Goal: Task Accomplishment & Management: Complete application form

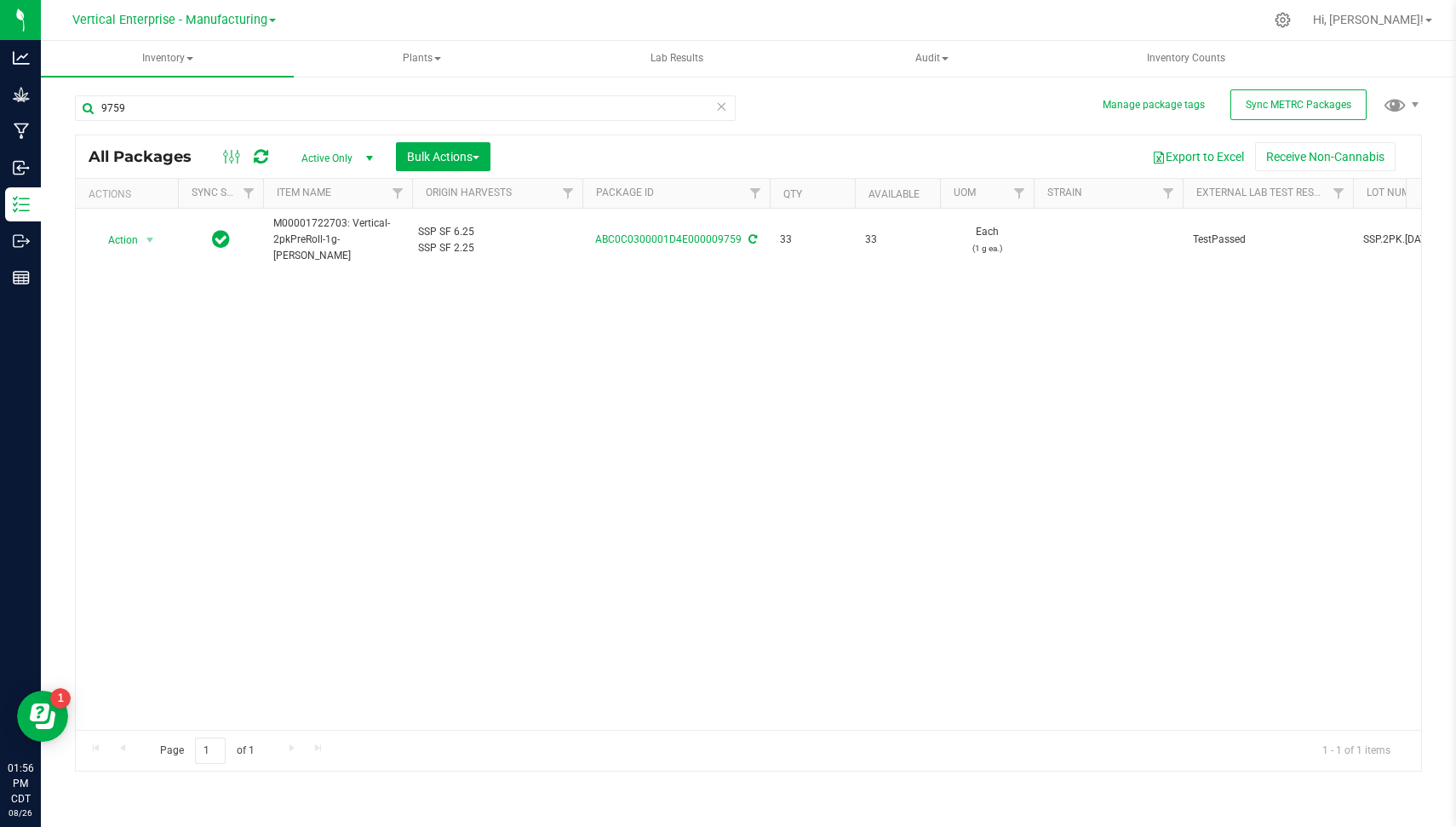
click at [718, 111] on icon at bounding box center [721, 105] width 12 height 20
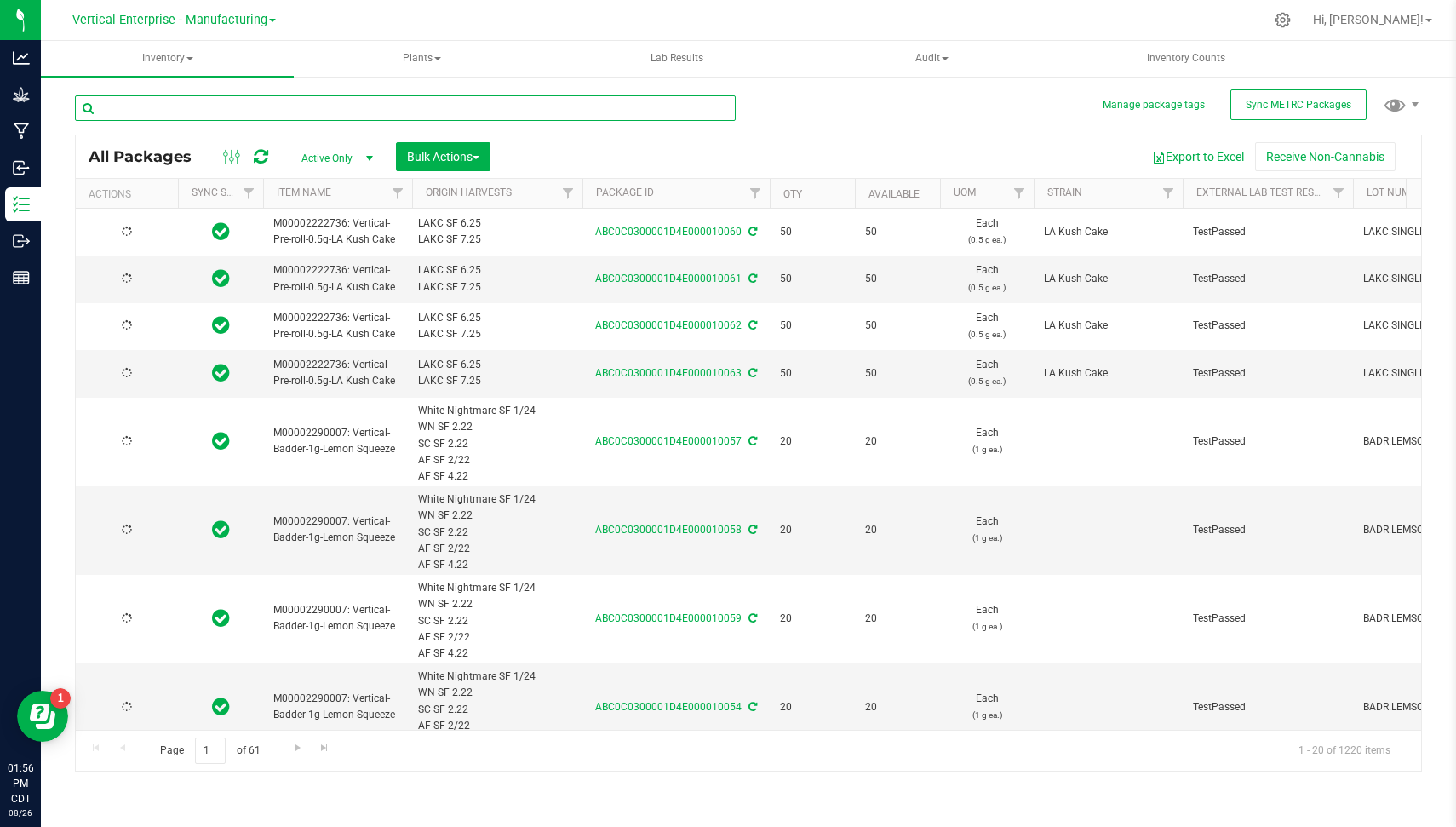
click at [549, 111] on input "text" at bounding box center [405, 108] width 661 height 26
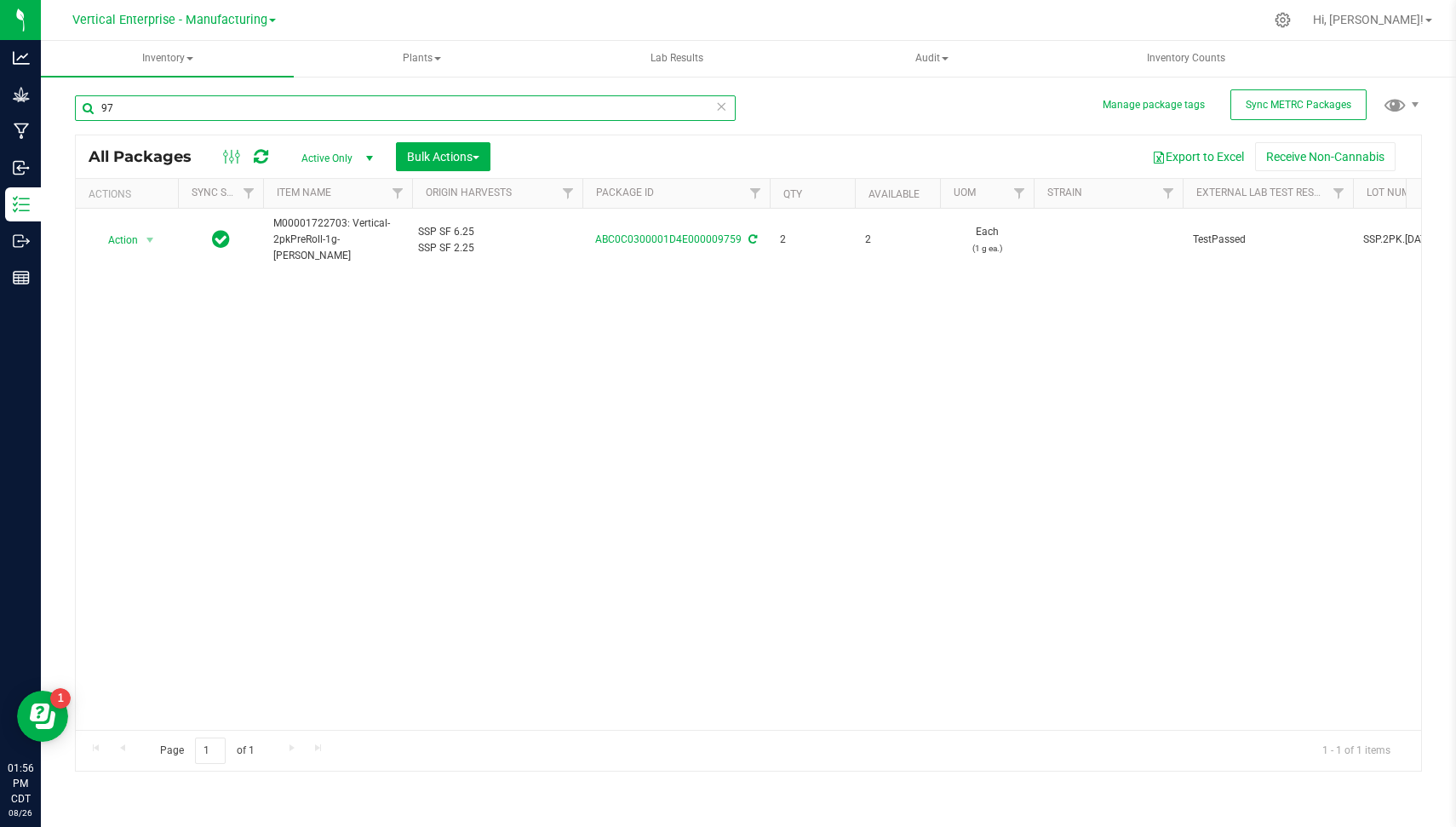
type input "9"
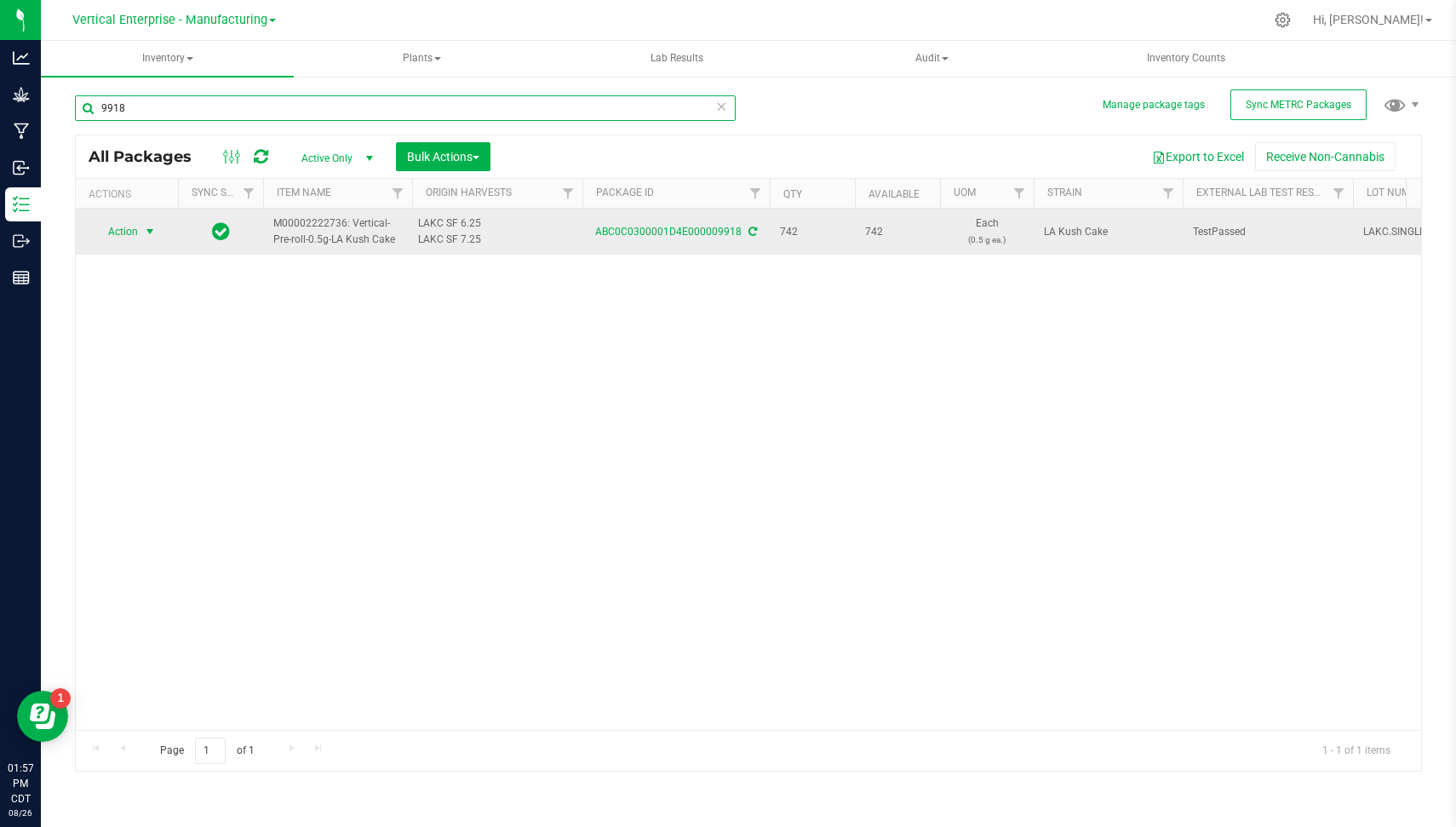
type input "9918"
click at [147, 232] on span "select" at bounding box center [150, 231] width 13 height 13
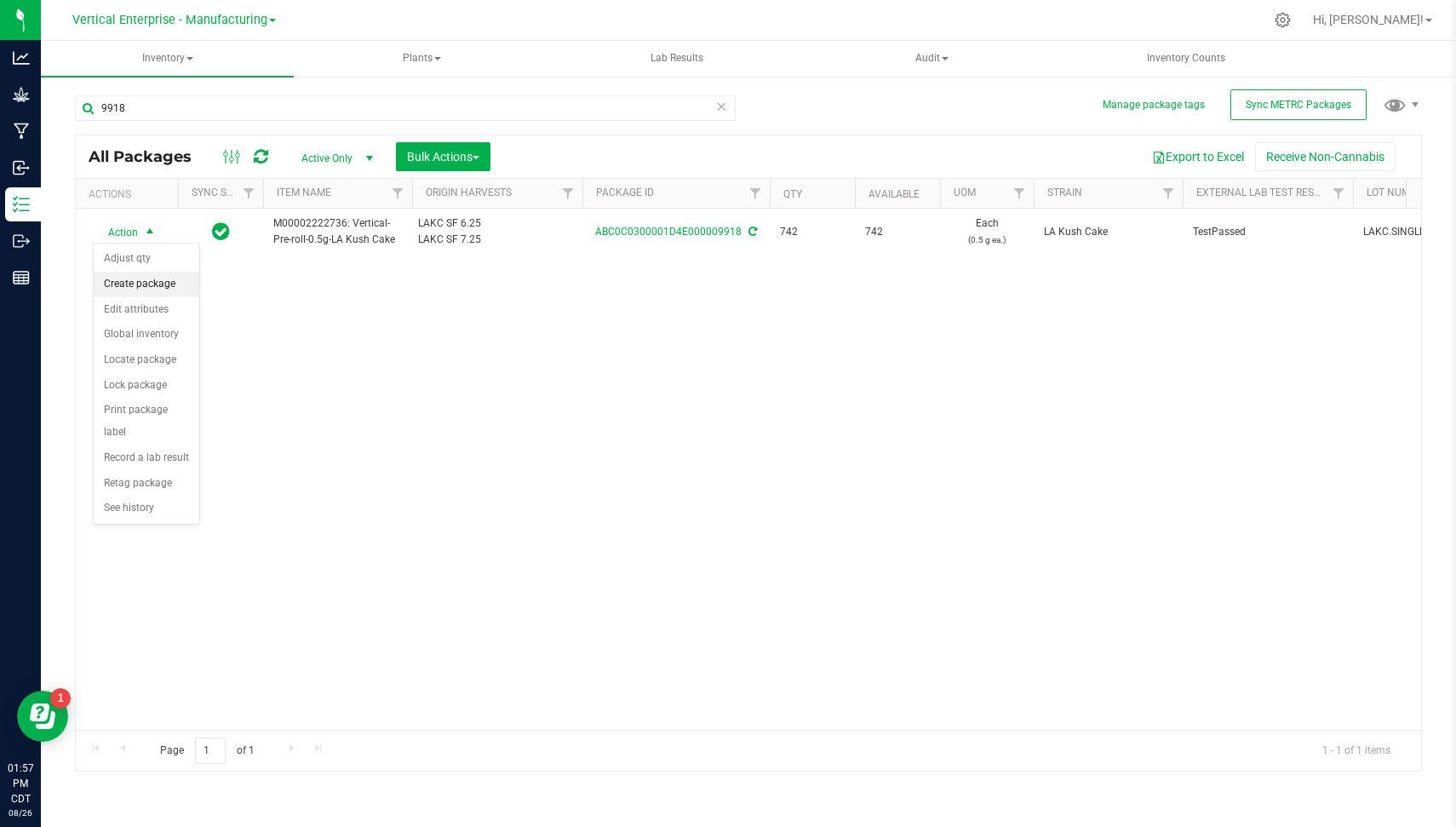
click at [166, 277] on li "Create package" at bounding box center [146, 284] width 106 height 26
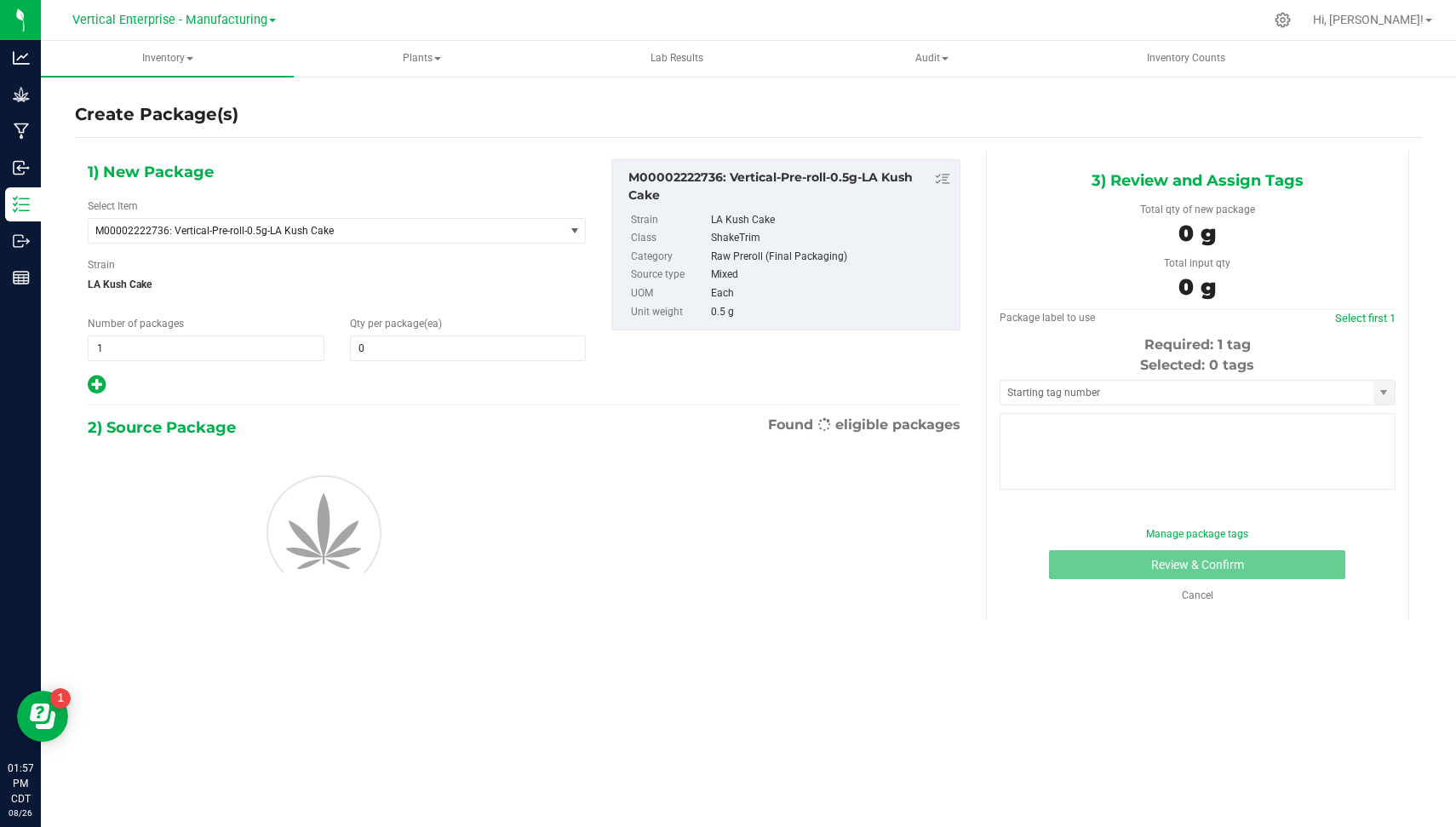
type input "0"
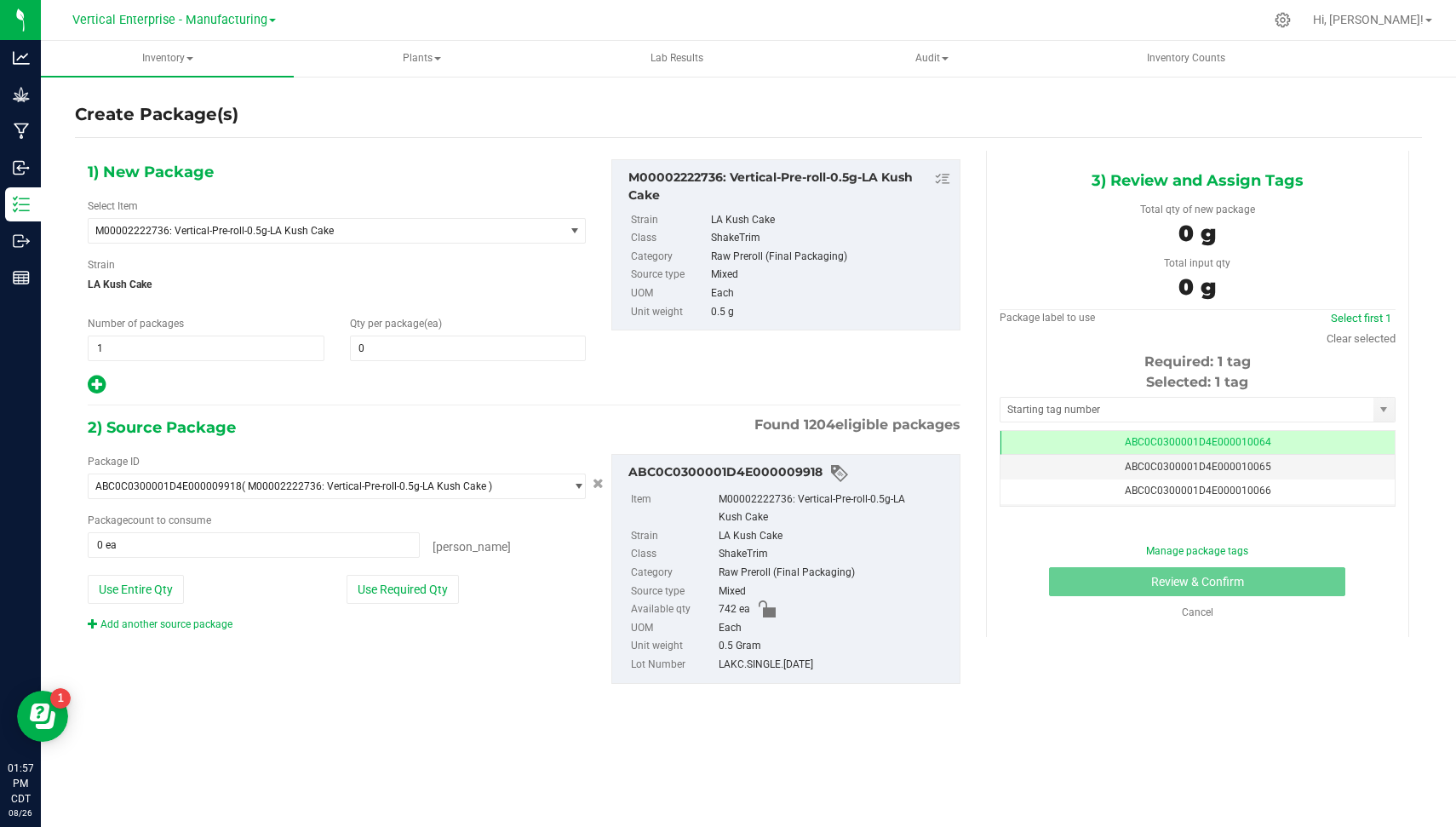
click at [185, 331] on div "Number of packages 1 1" at bounding box center [206, 339] width 262 height 45
click at [175, 340] on span "1 1" at bounding box center [206, 348] width 237 height 26
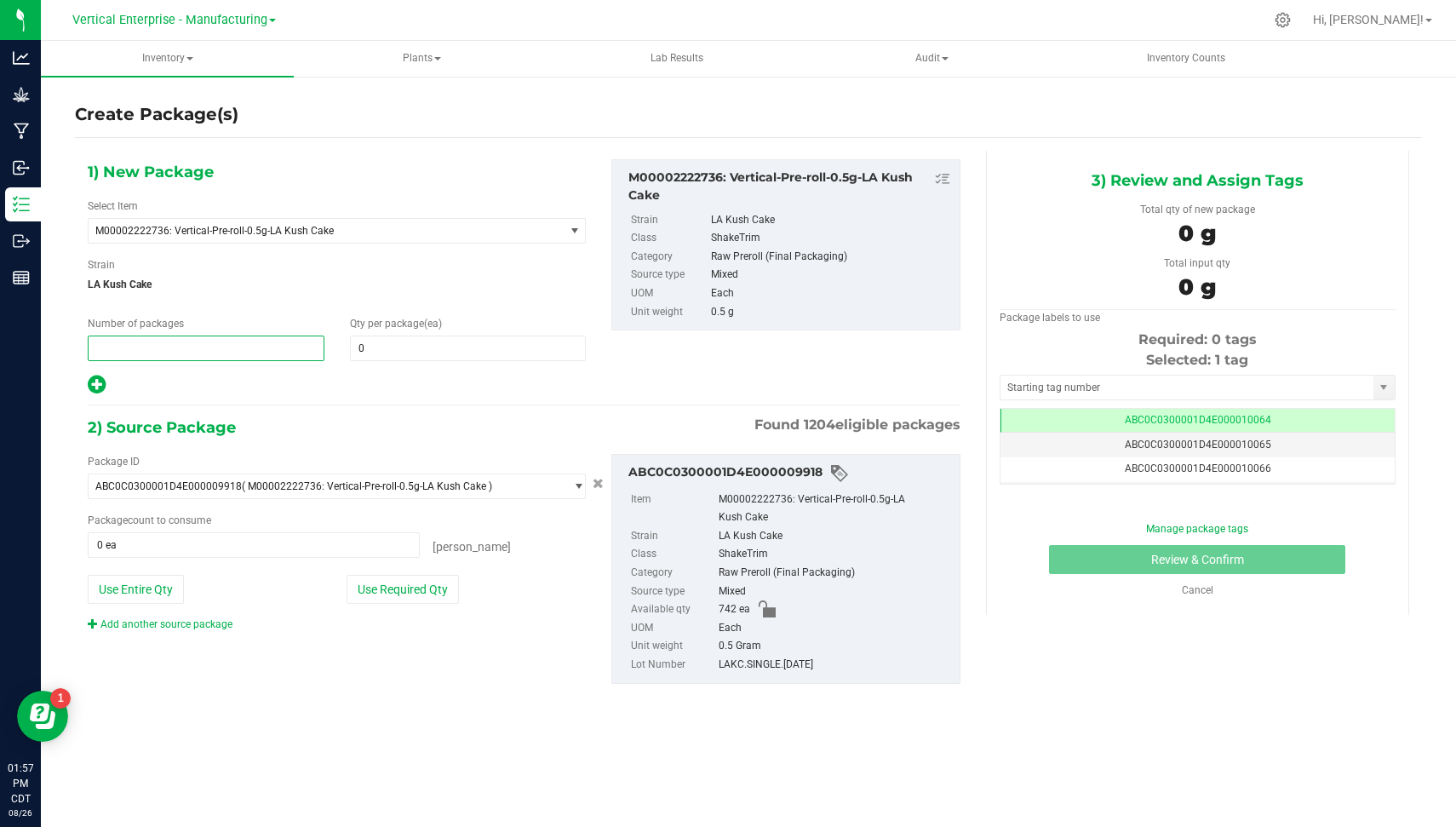
type input "3"
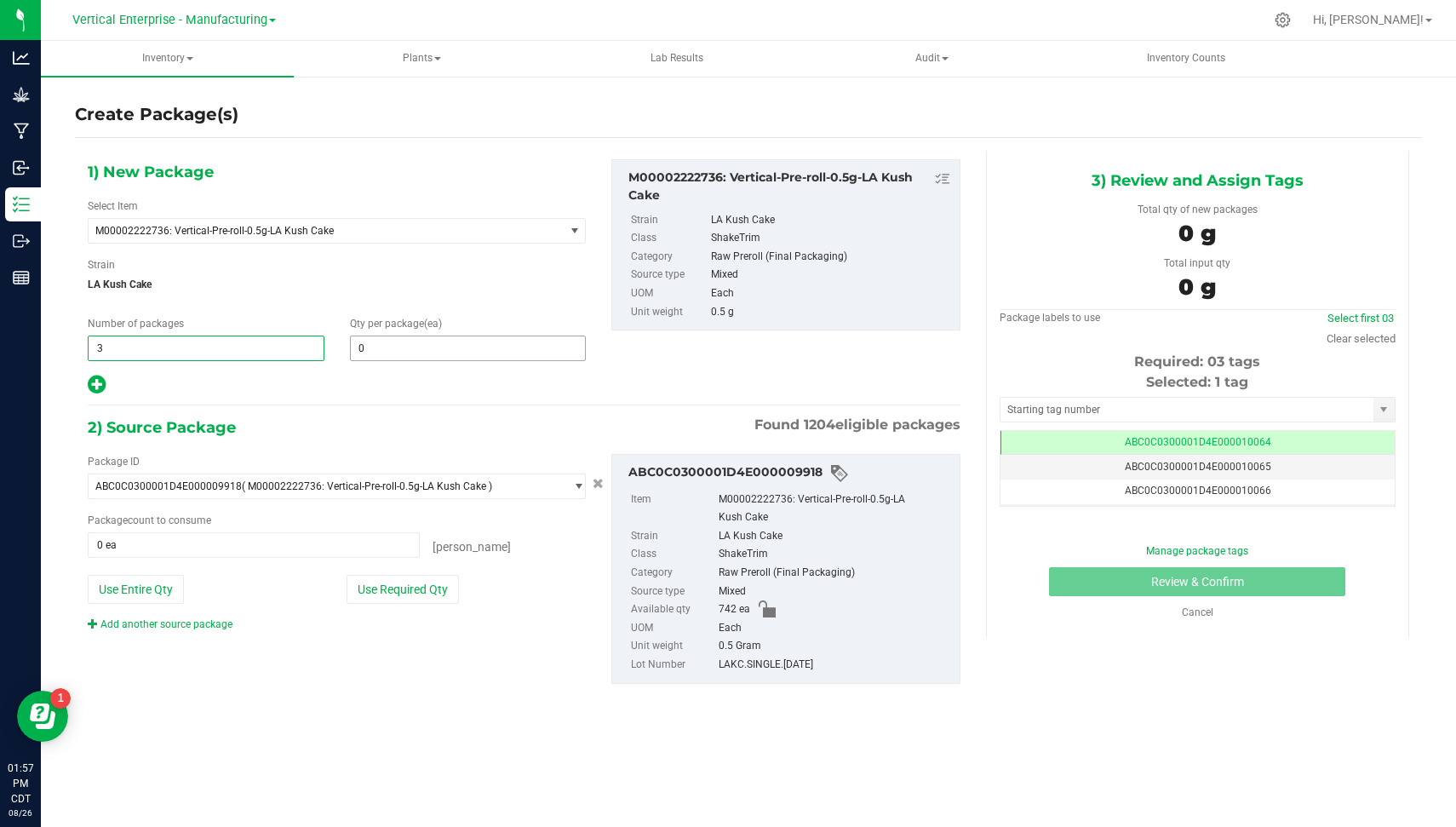
type input "3"
click at [392, 343] on span at bounding box center [469, 348] width 237 height 26
type input "50"
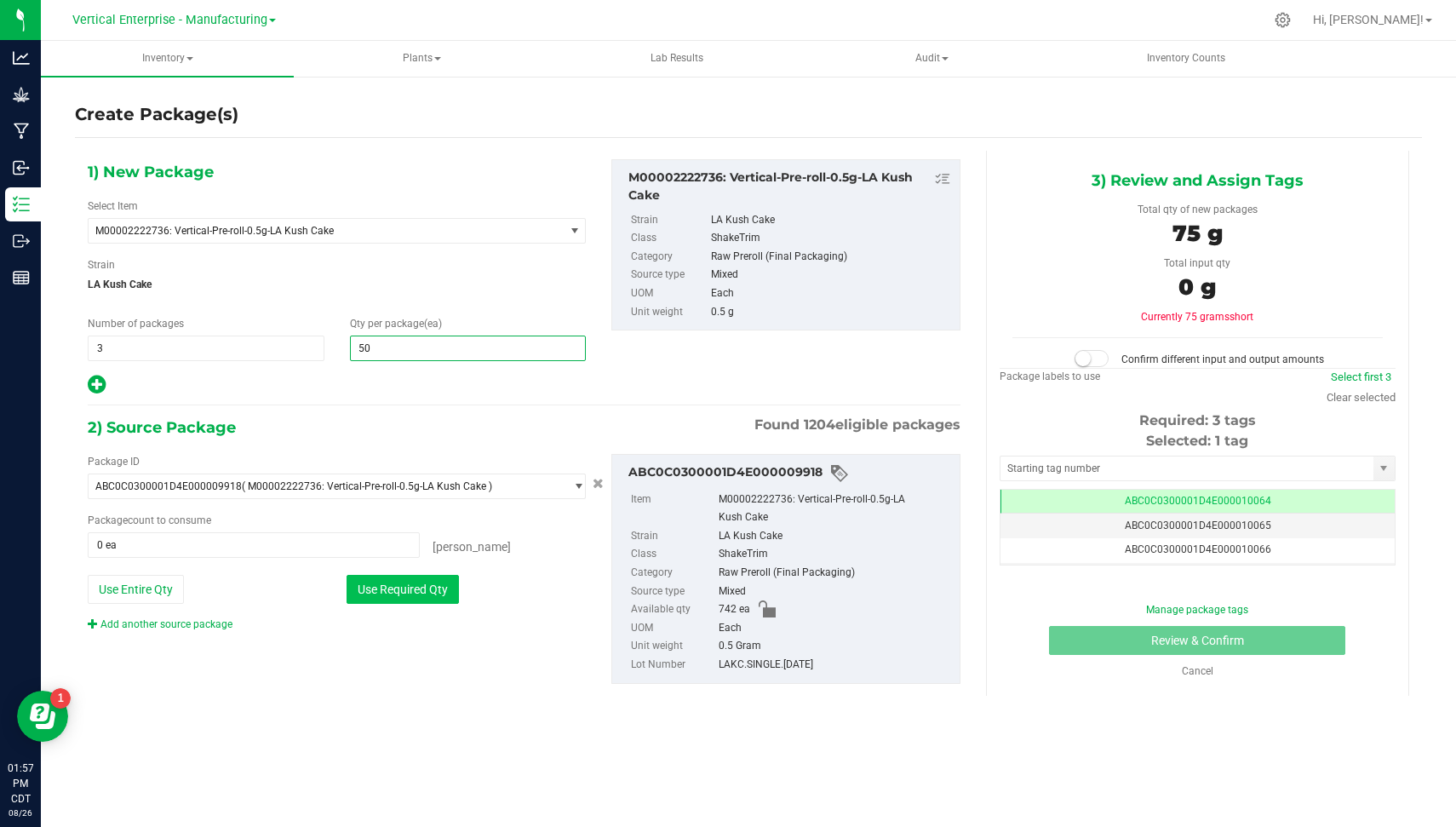
type input "50"
click at [390, 590] on button "Use Required Qty" at bounding box center [403, 589] width 112 height 29
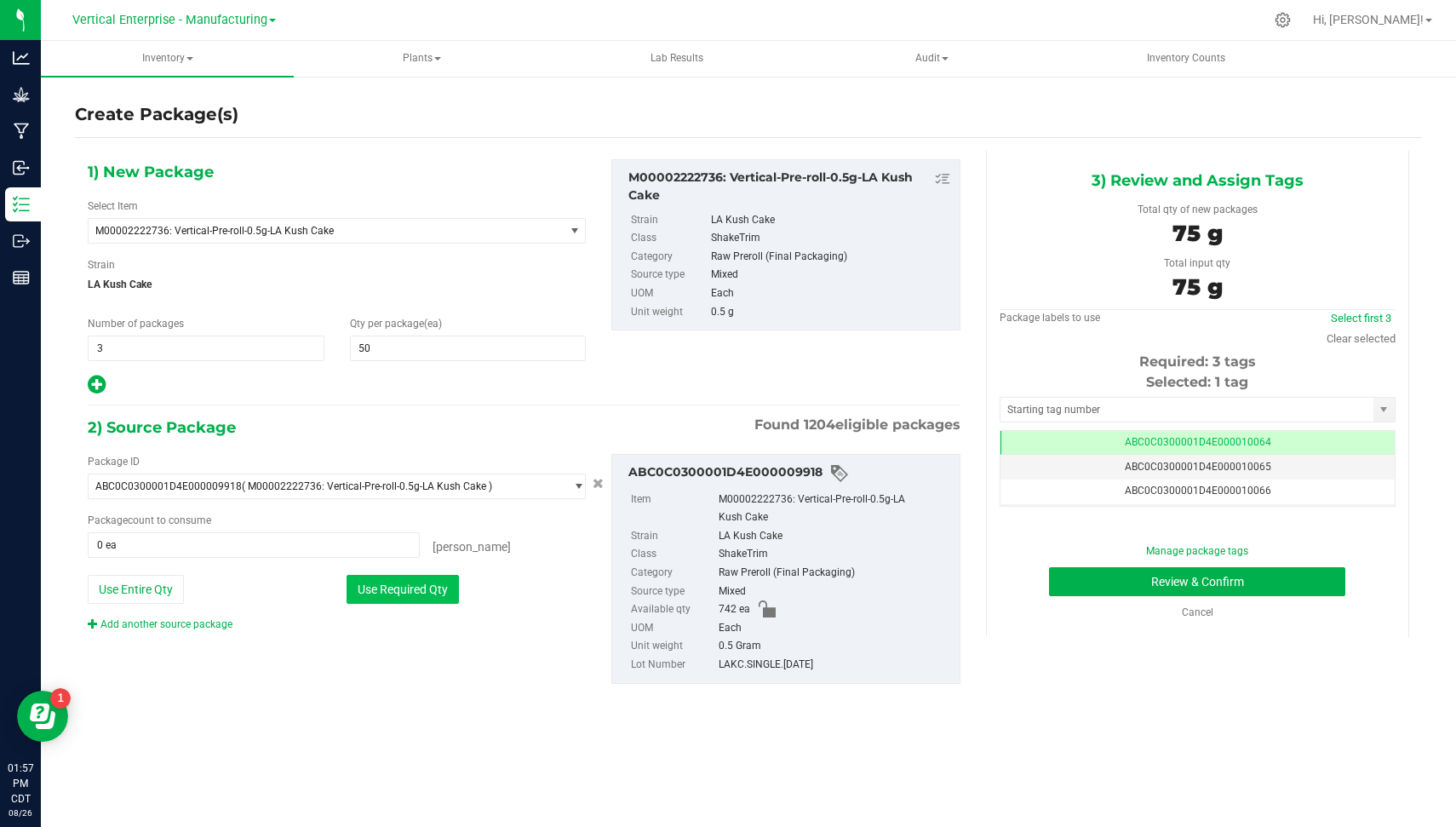
type input "150 ea"
click at [472, 688] on div "Package ID ABC0C0300001D4E000009918 ( M00002222736: Vertical-Pre-roll-0.5g-LA K…" at bounding box center [524, 569] width 898 height 258
click at [398, 580] on button "Use Required Qty" at bounding box center [403, 589] width 112 height 29
click at [1355, 321] on link "Select first 3" at bounding box center [1362, 318] width 61 height 12
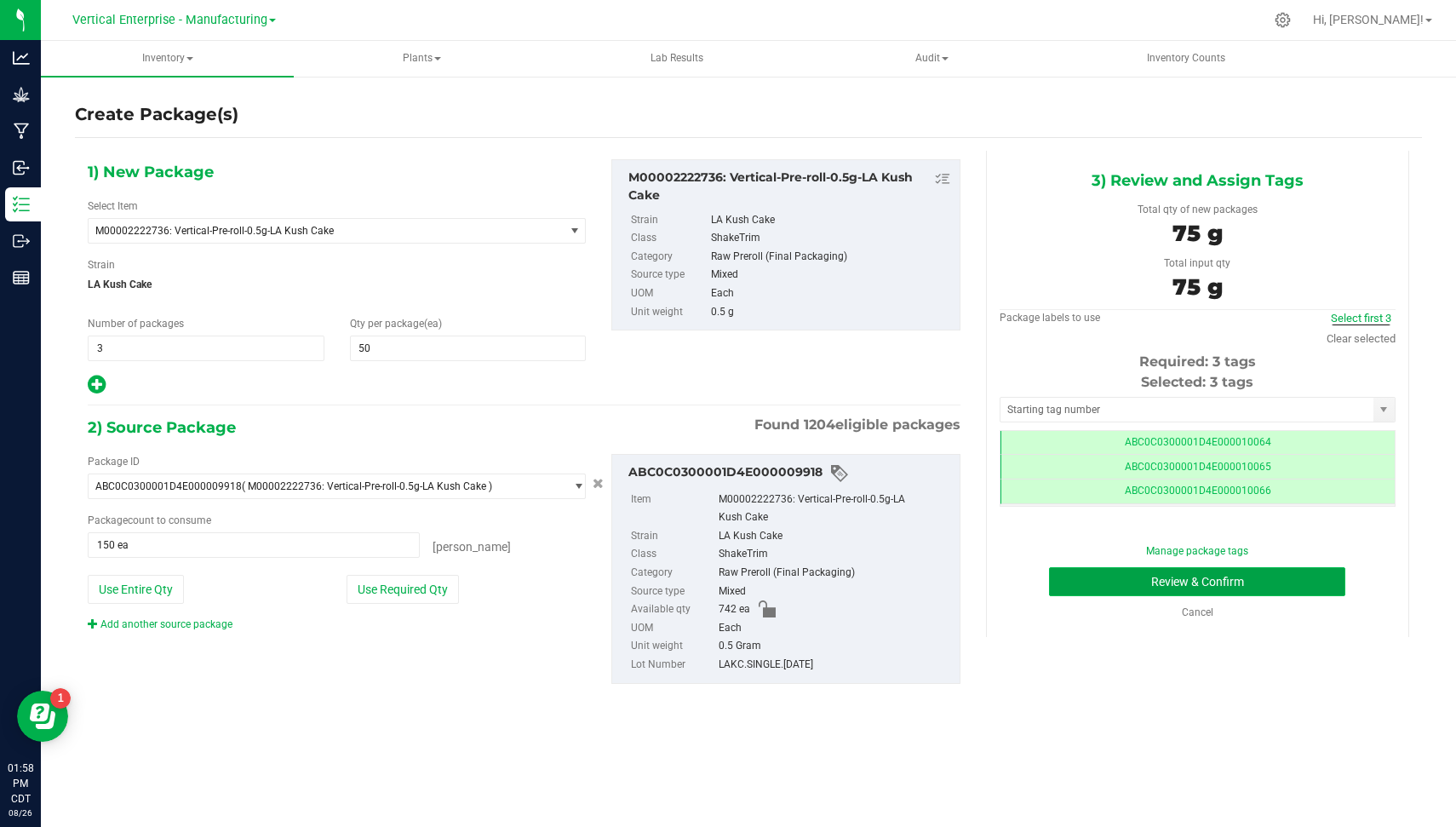
click at [1284, 577] on button "Review & Confirm" at bounding box center [1198, 582] width 297 height 29
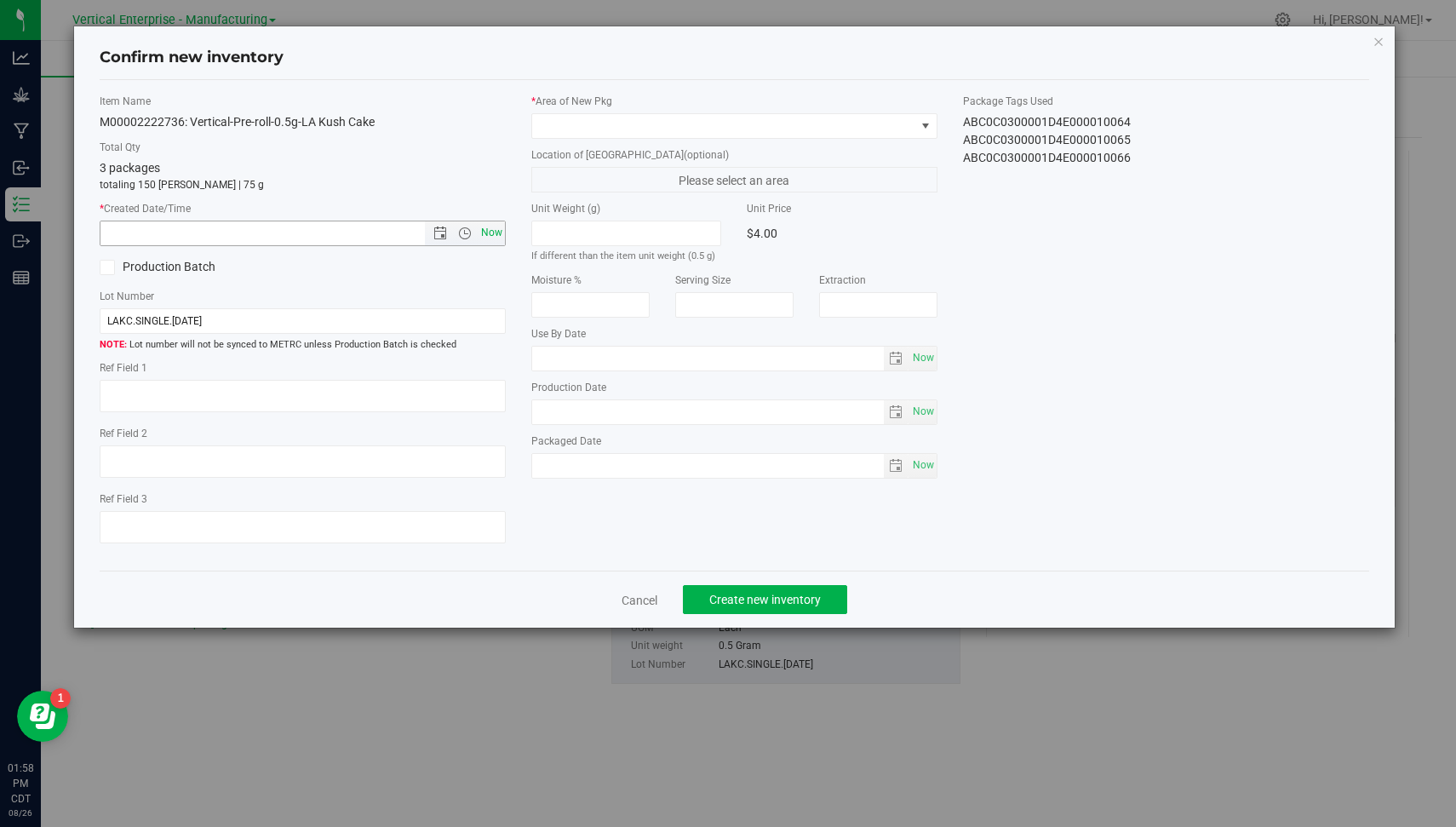
click at [488, 231] on span "Now" at bounding box center [492, 233] width 29 height 25
type input "[DATE] 1:58 PM"
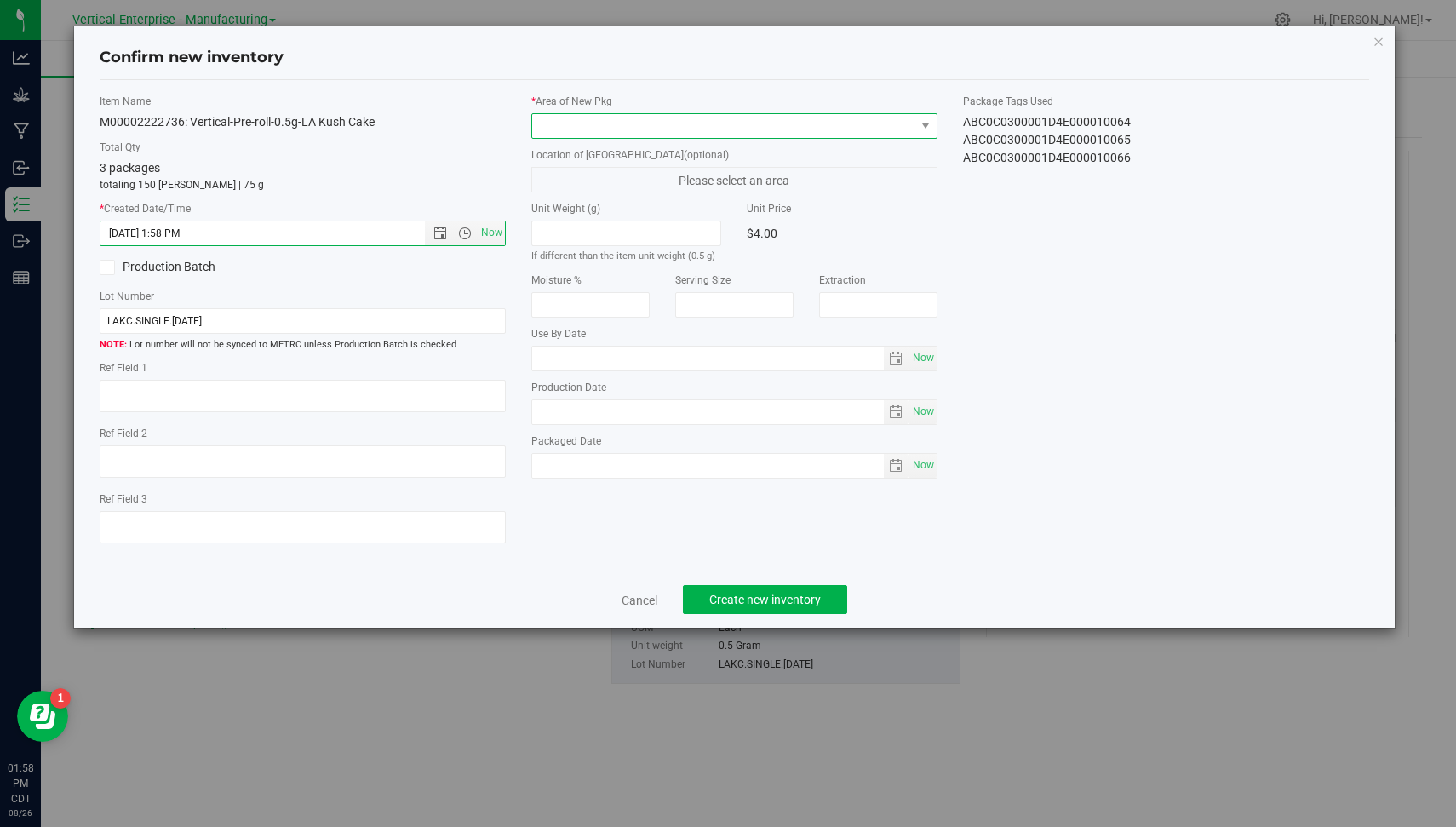
click at [667, 114] on span at bounding box center [724, 126] width 383 height 24
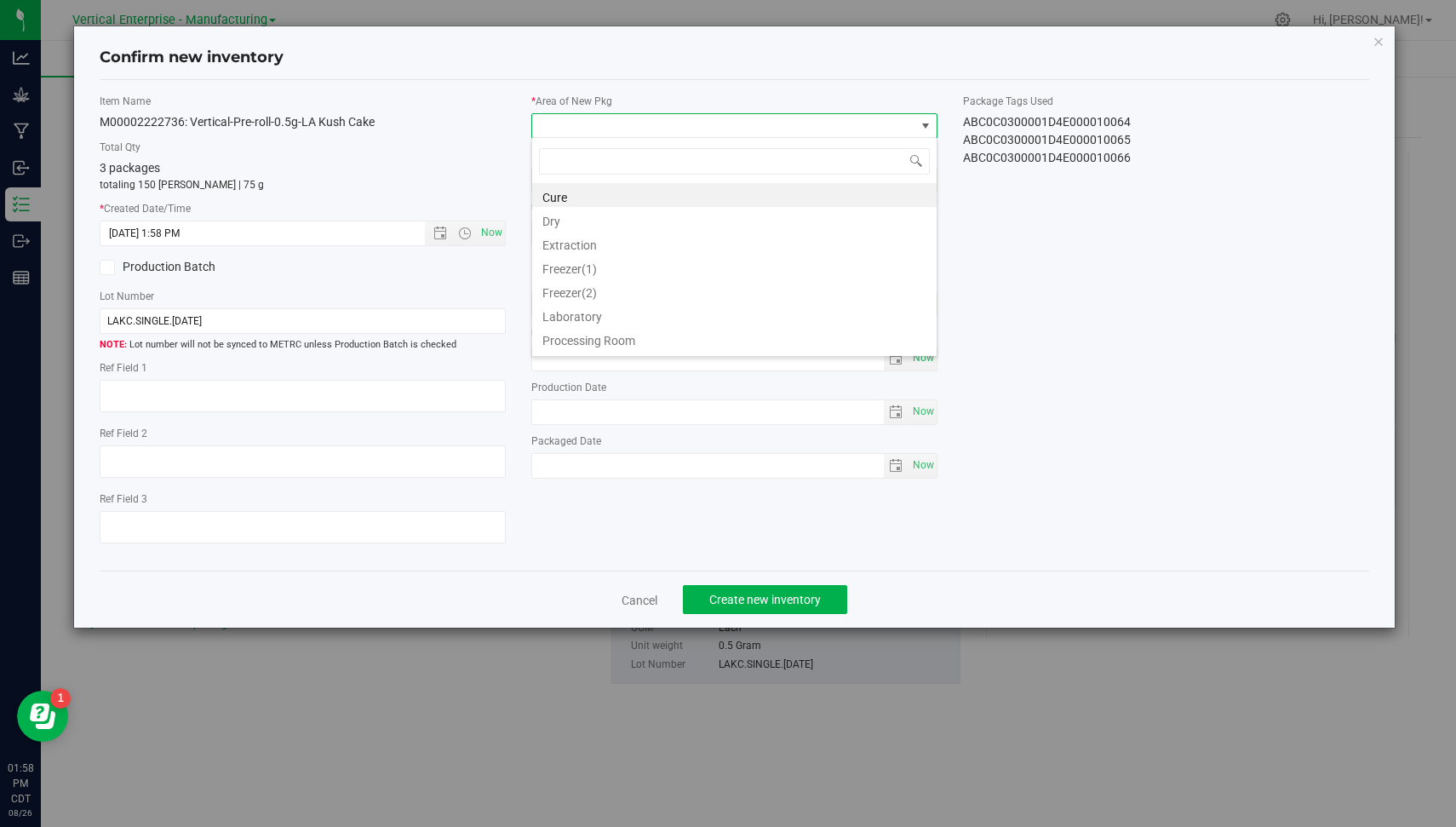
scroll to position [139, 0]
click at [879, 348] on li "Vault" at bounding box center [734, 342] width 405 height 24
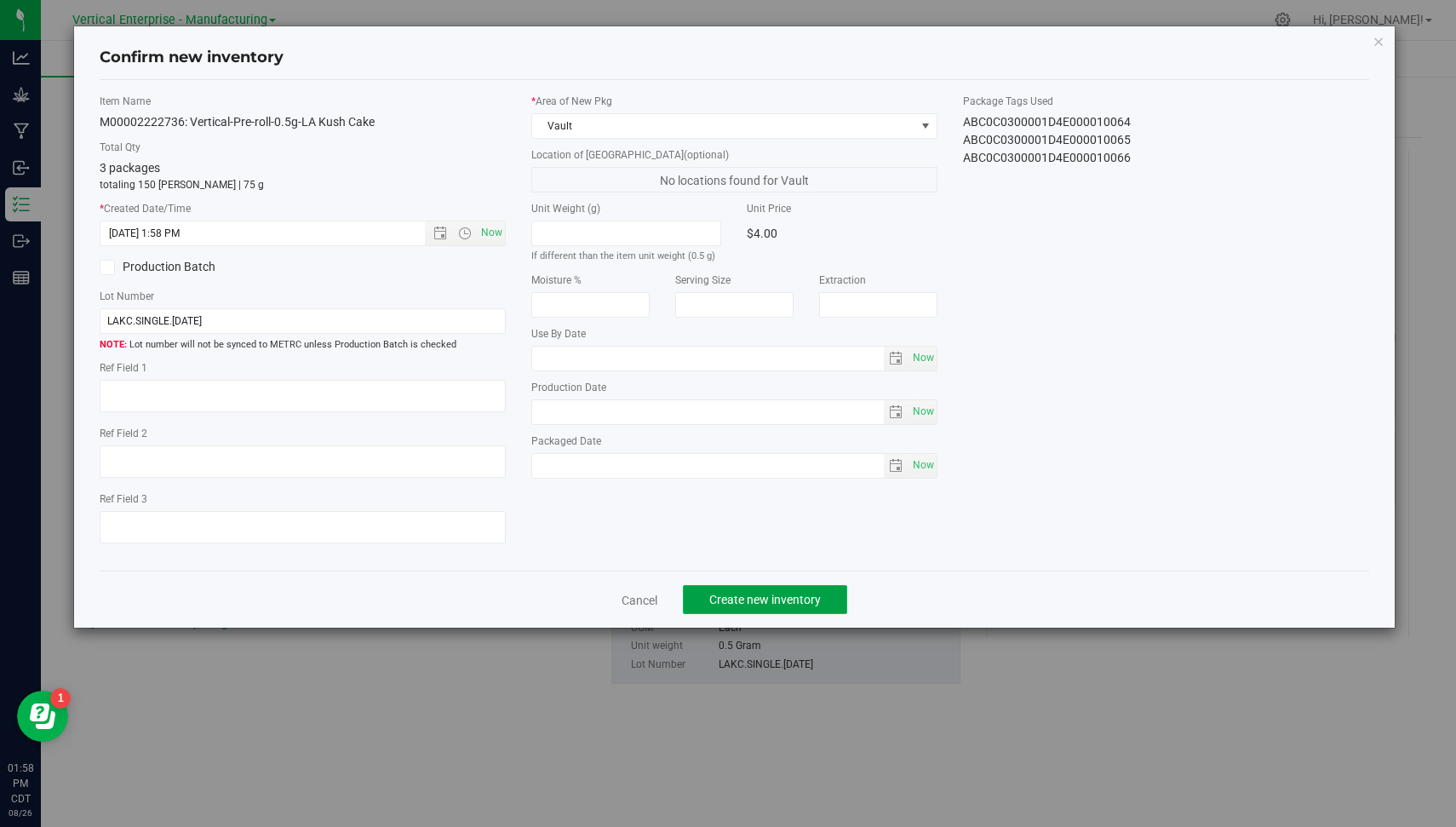
click at [770, 587] on button "Create new inventory" at bounding box center [765, 600] width 164 height 29
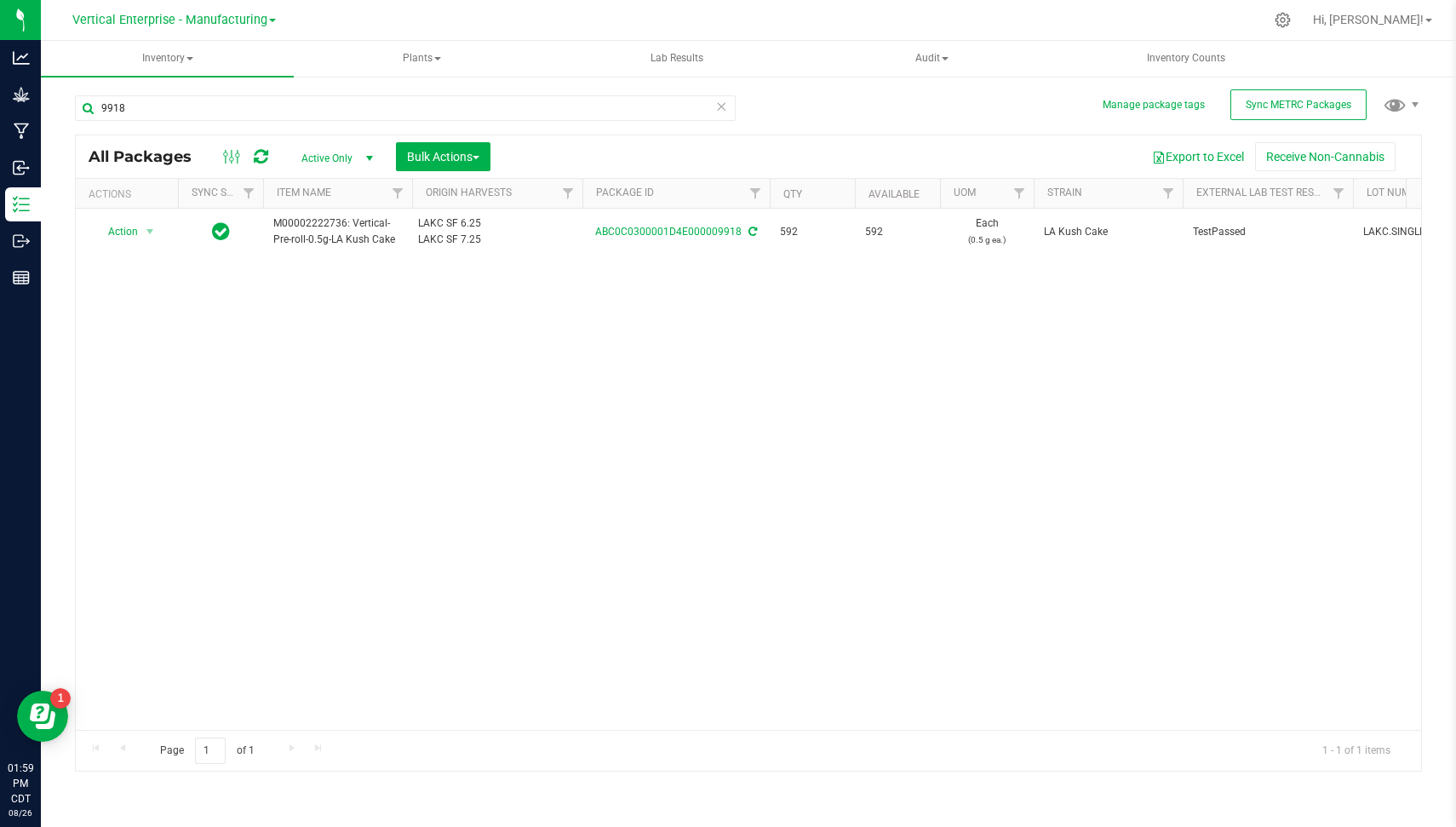
click at [723, 106] on icon at bounding box center [721, 105] width 12 height 20
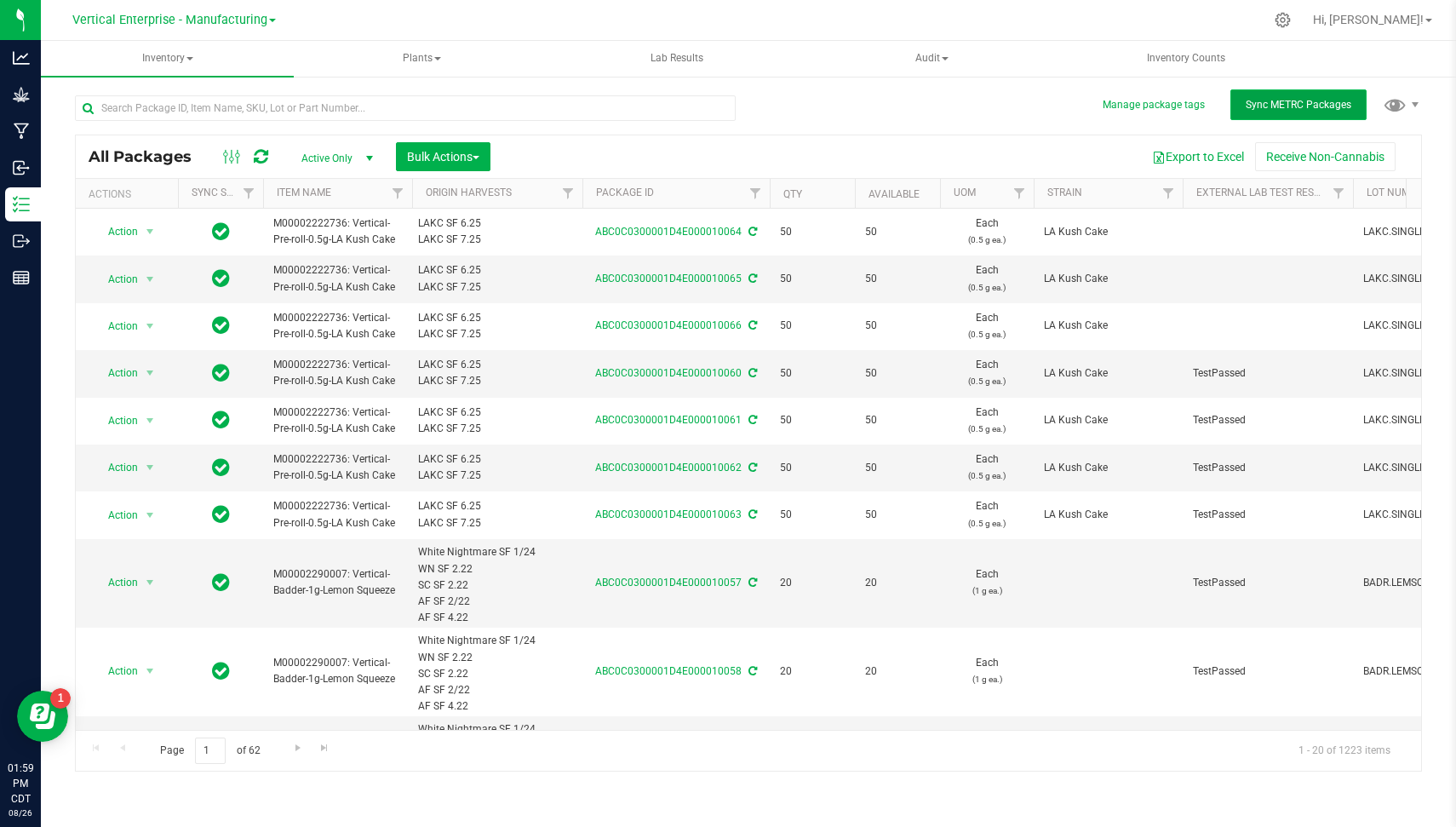
click at [1292, 107] on span "Sync METRC Packages" at bounding box center [1298, 104] width 106 height 12
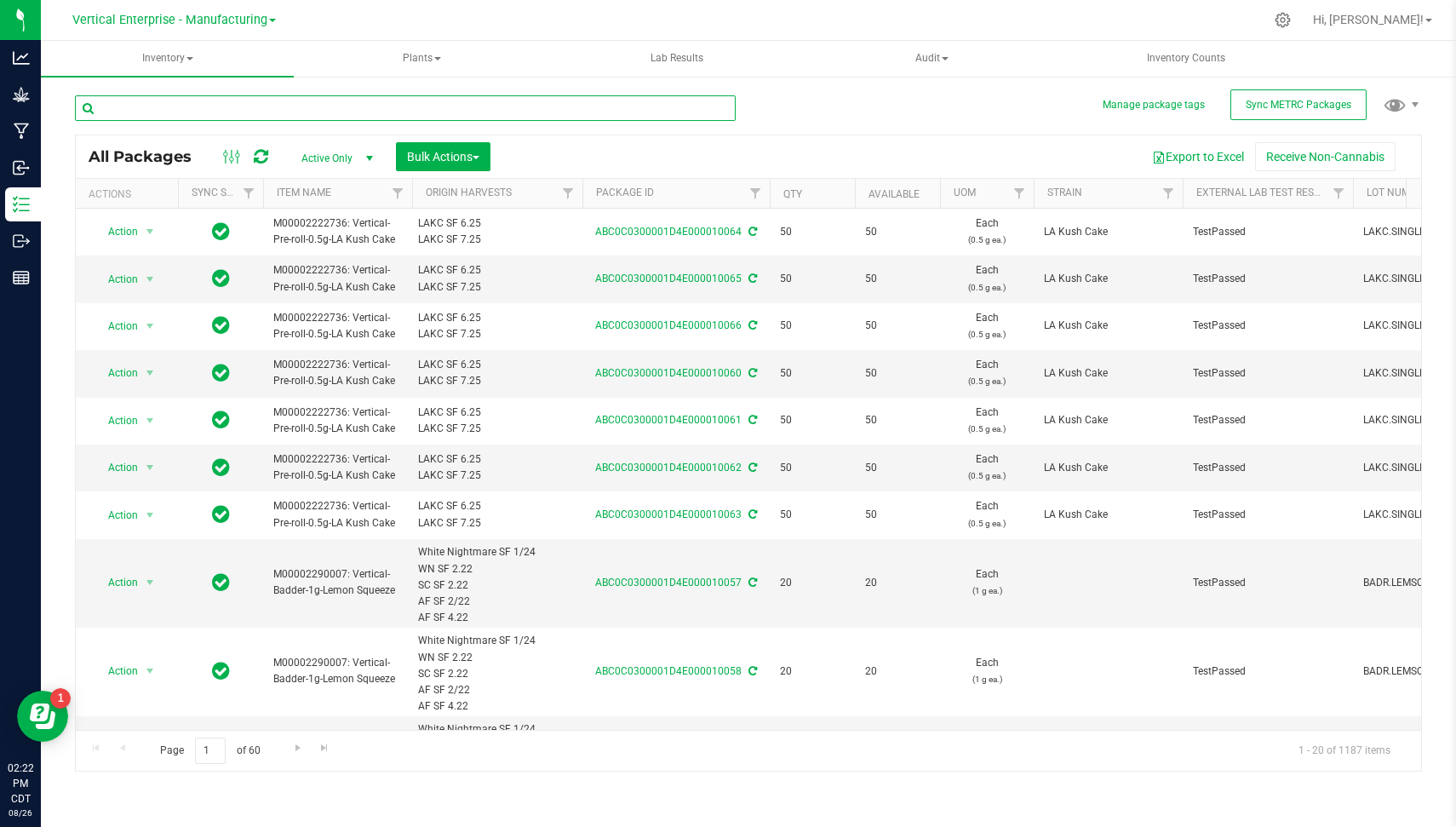
click at [262, 118] on input "text" at bounding box center [405, 108] width 661 height 26
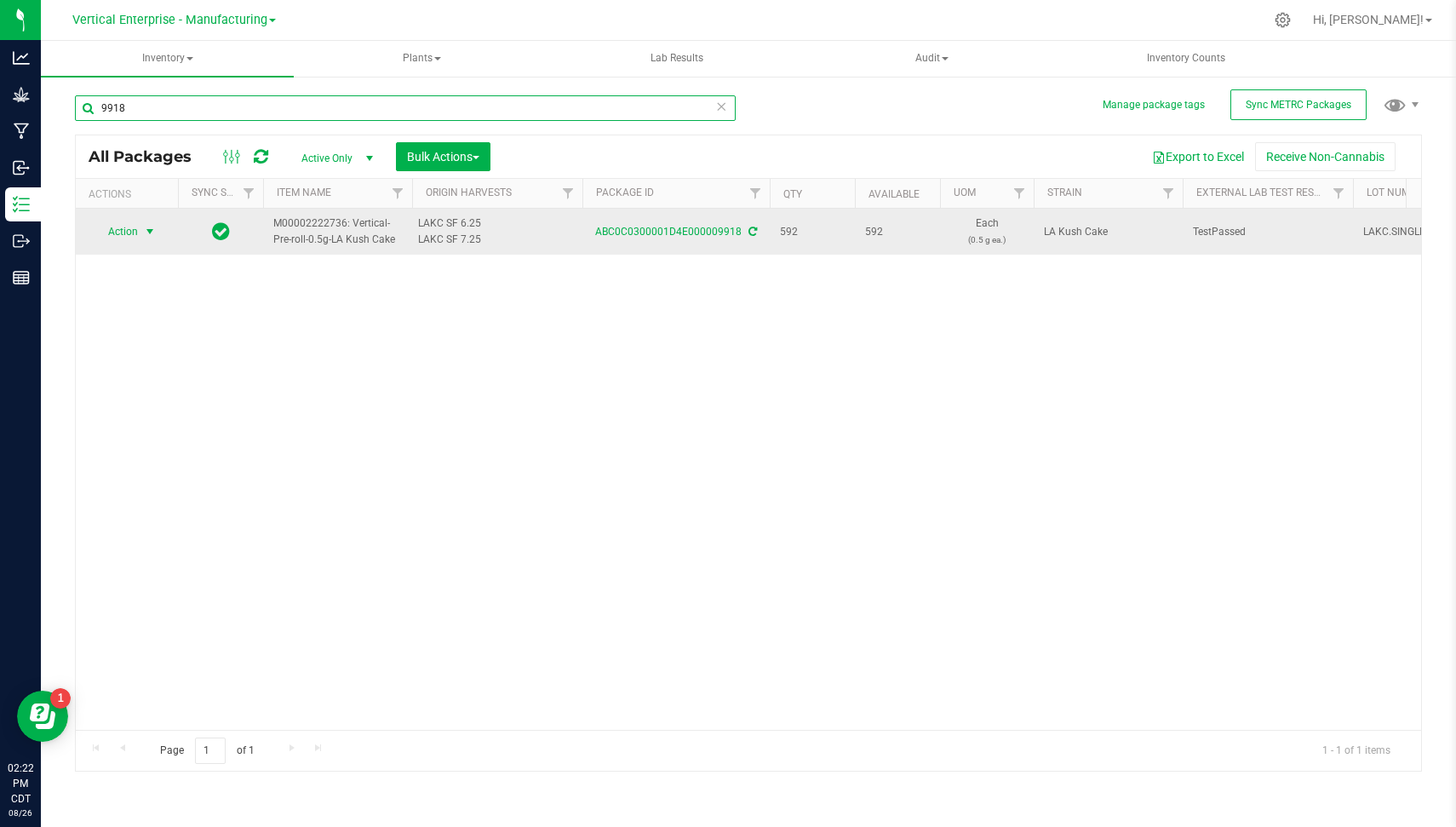
type input "9918"
click at [137, 227] on span "Action" at bounding box center [116, 232] width 46 height 24
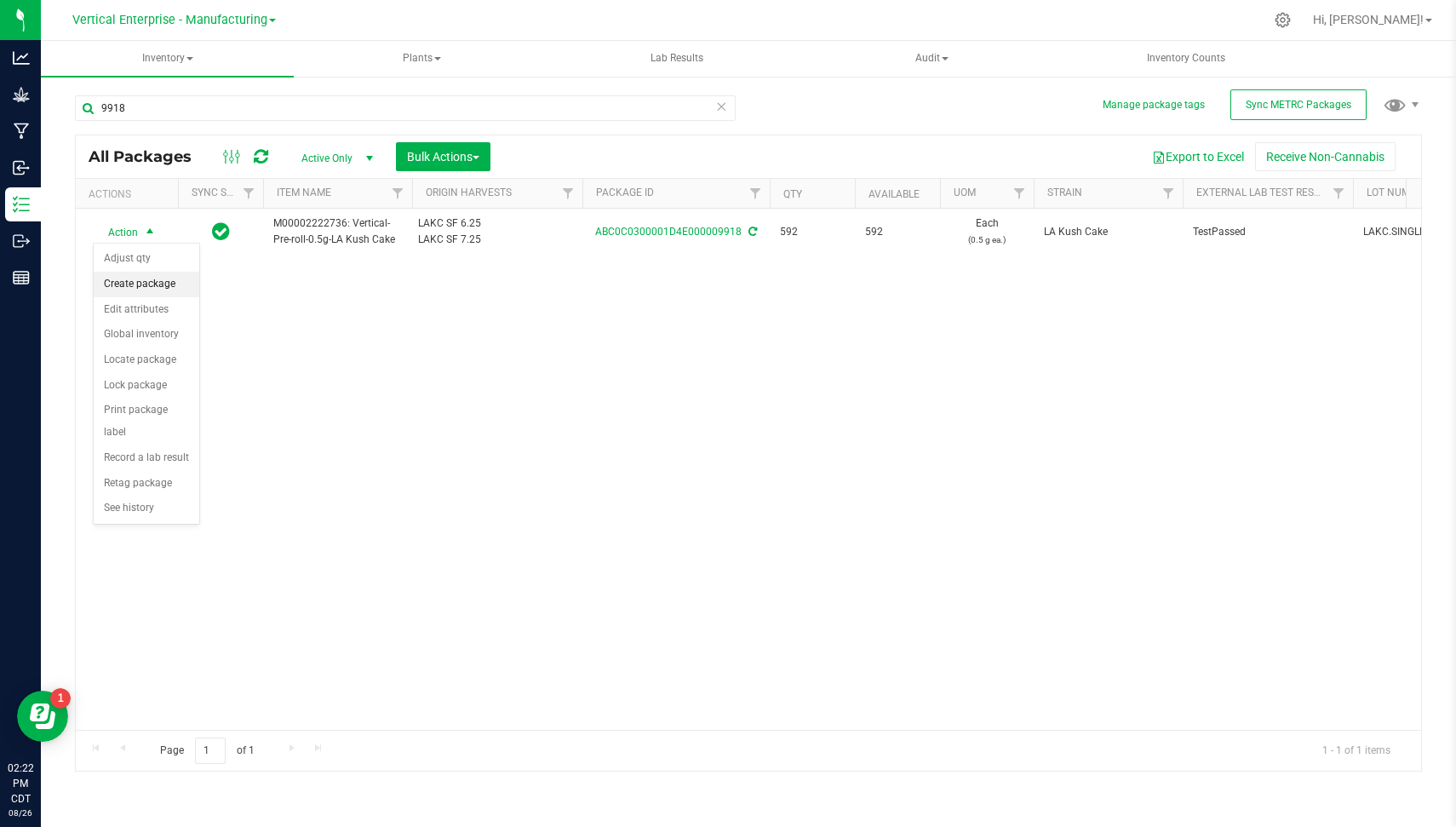
click at [166, 285] on li "Create package" at bounding box center [146, 284] width 106 height 26
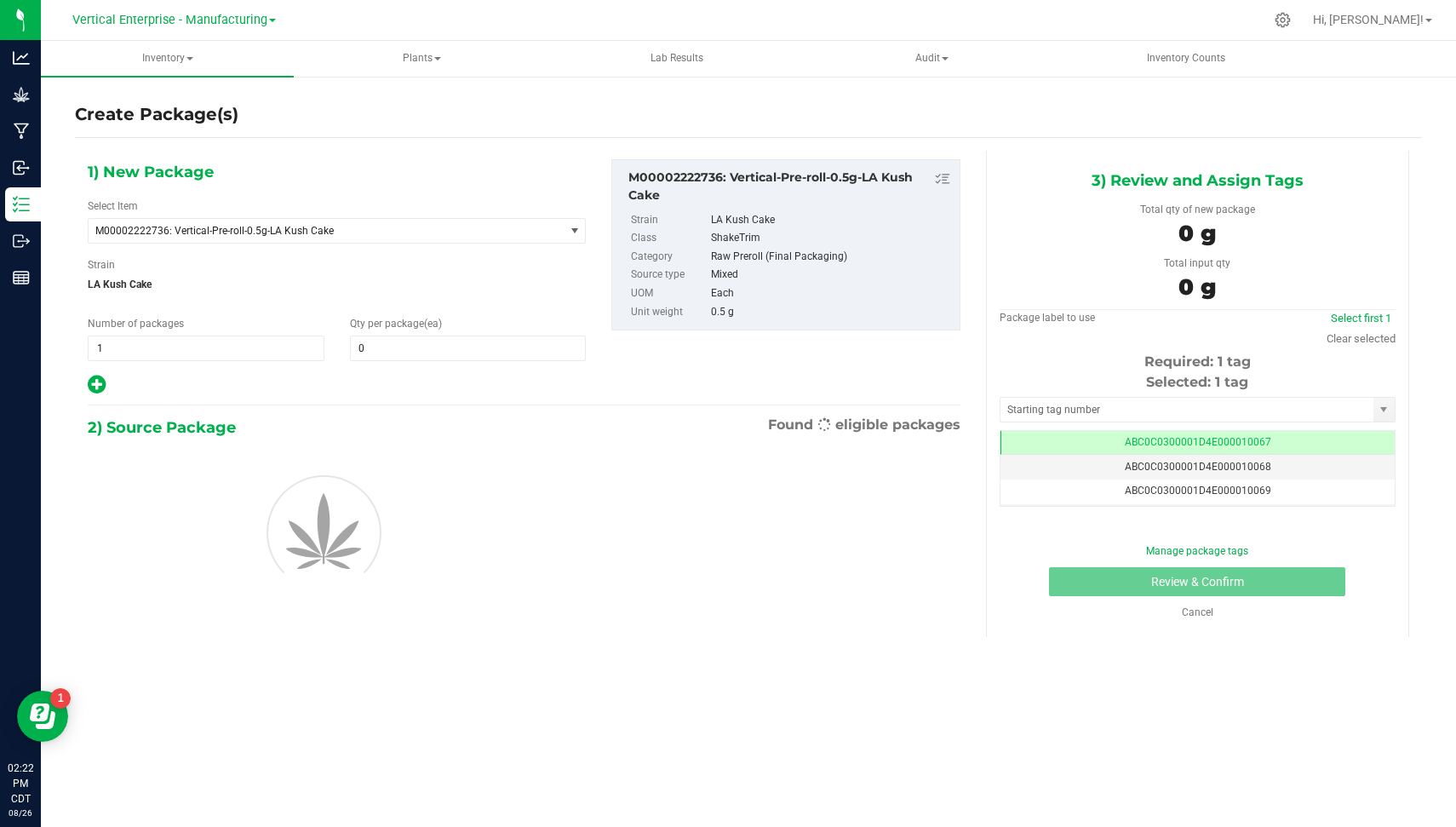
type input "0"
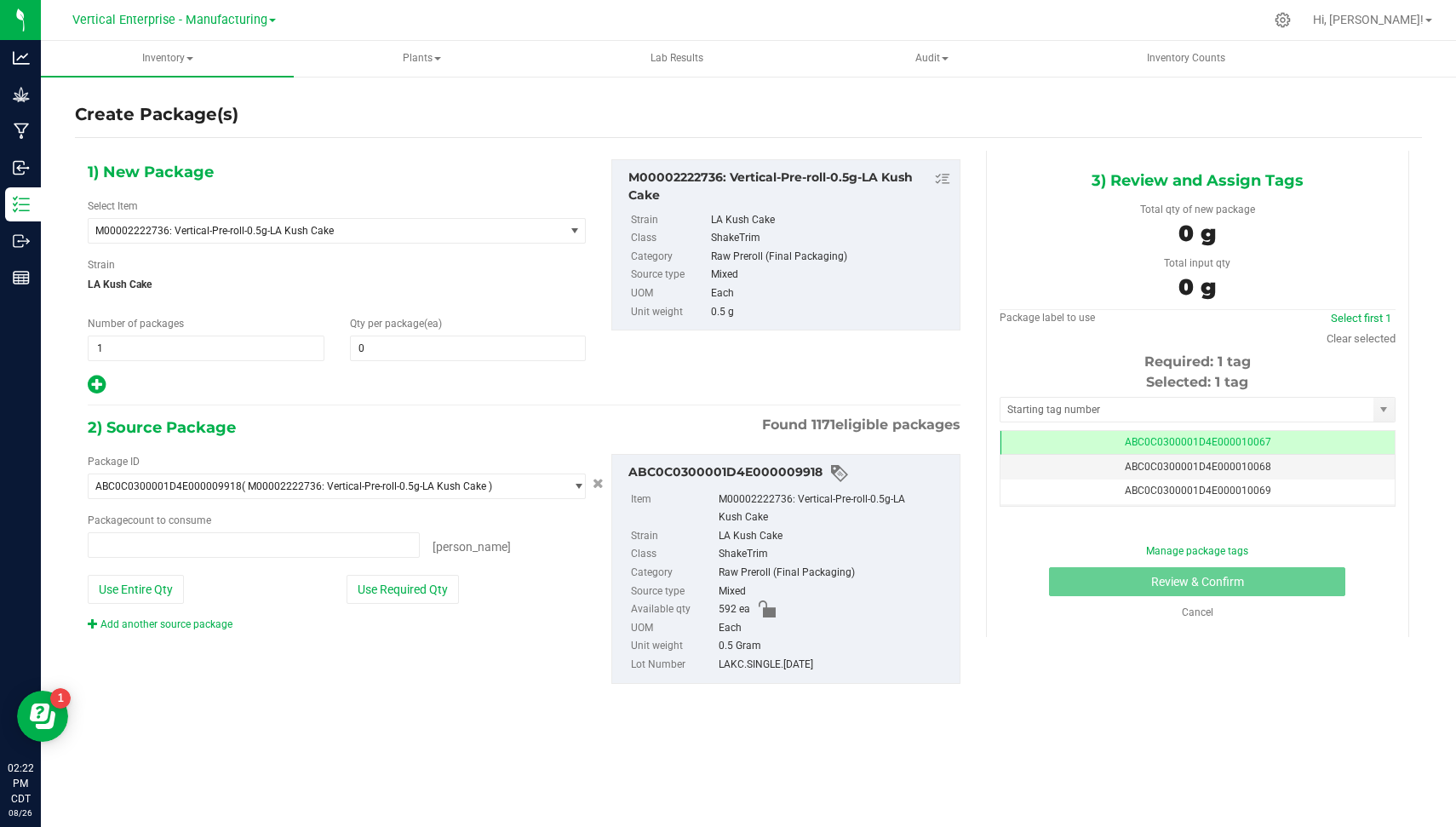
type input "0 ea"
click at [215, 345] on span "1 1" at bounding box center [206, 348] width 237 height 26
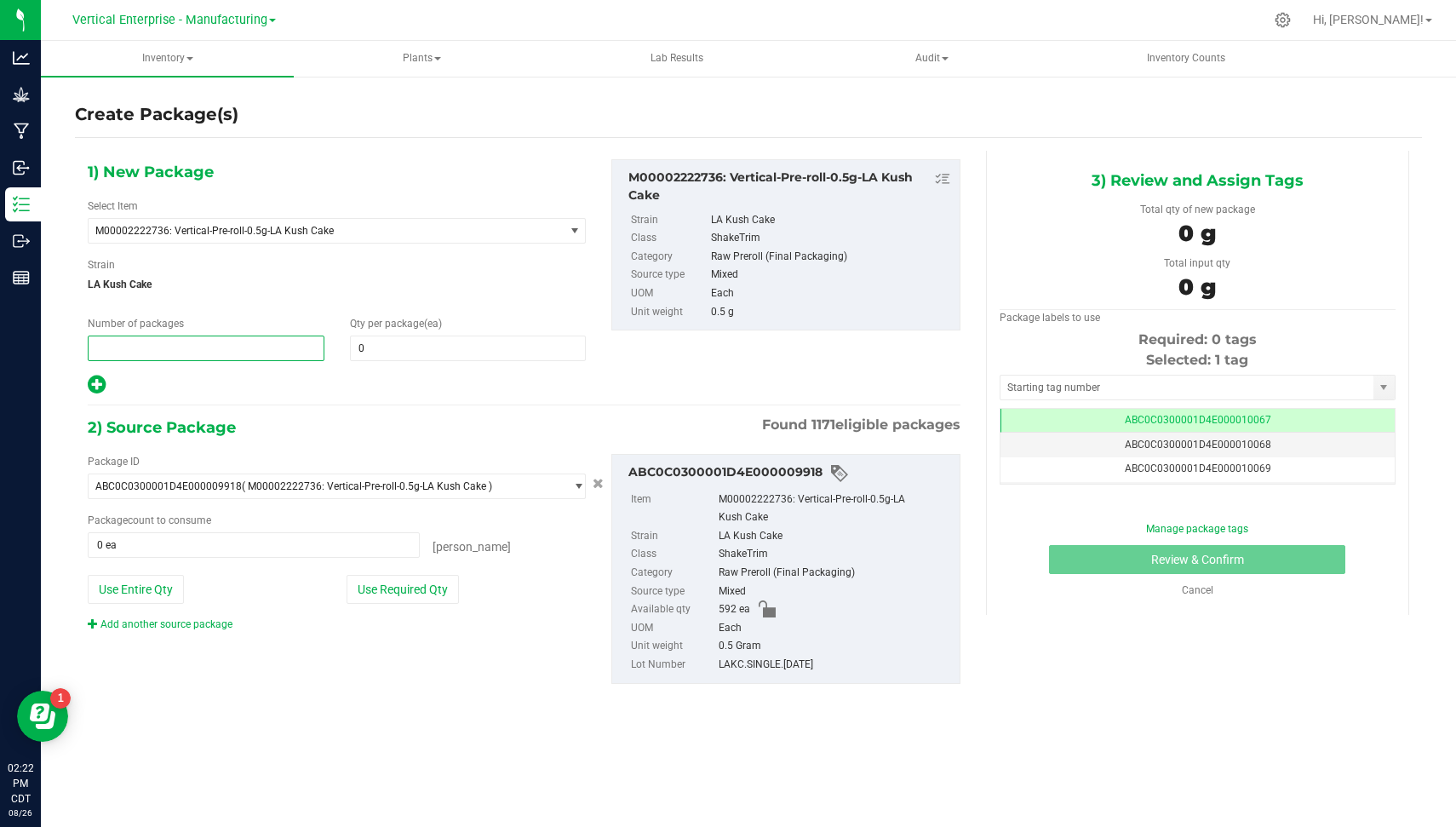
type input "6"
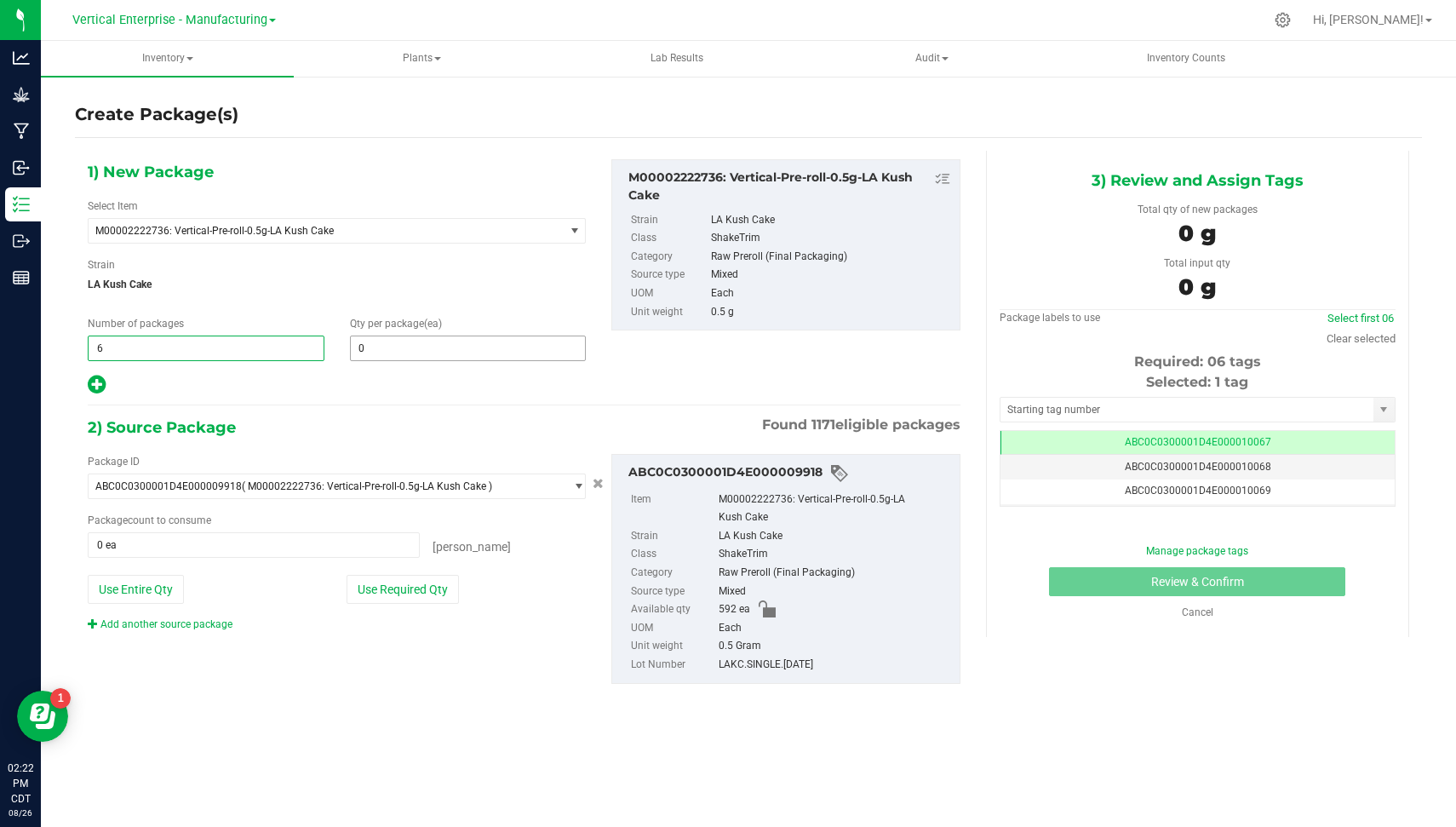
type input "6"
click at [396, 350] on span at bounding box center [469, 348] width 237 height 26
type input "50"
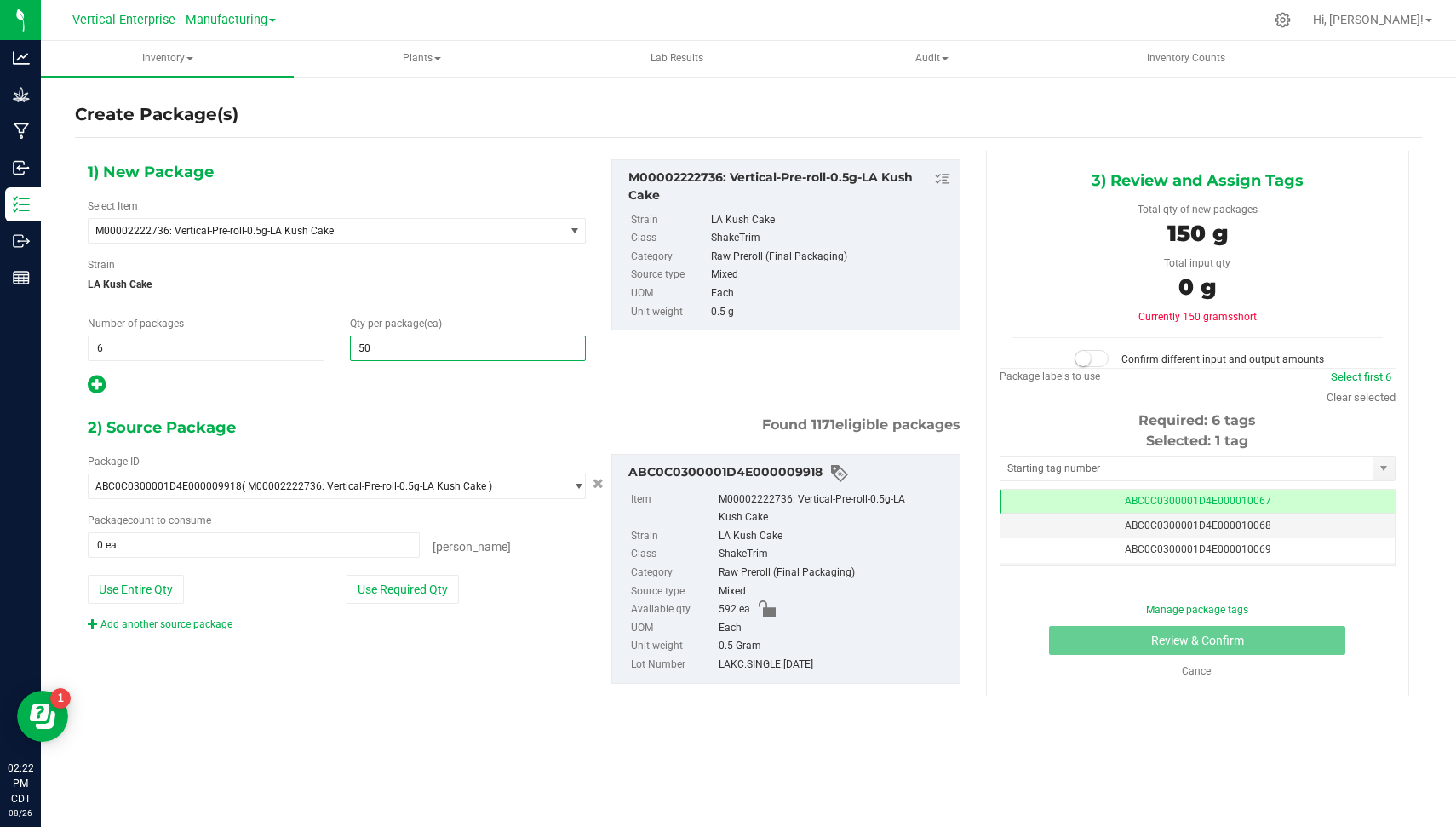
type input "50"
click at [407, 602] on div "Package ID ABC0C0300001D4E000009918 ( M00002222736: Vertical-Pre-roll-0.5g-LA K…" at bounding box center [337, 543] width 524 height 178
click at [407, 601] on div "Package ID ABC0C0300001D4E000009918 ( M00002222736: Vertical-Pre-roll-0.5g-LA K…" at bounding box center [337, 543] width 524 height 178
click at [394, 577] on button "Use Required Qty" at bounding box center [403, 589] width 112 height 29
type input "300 ea"
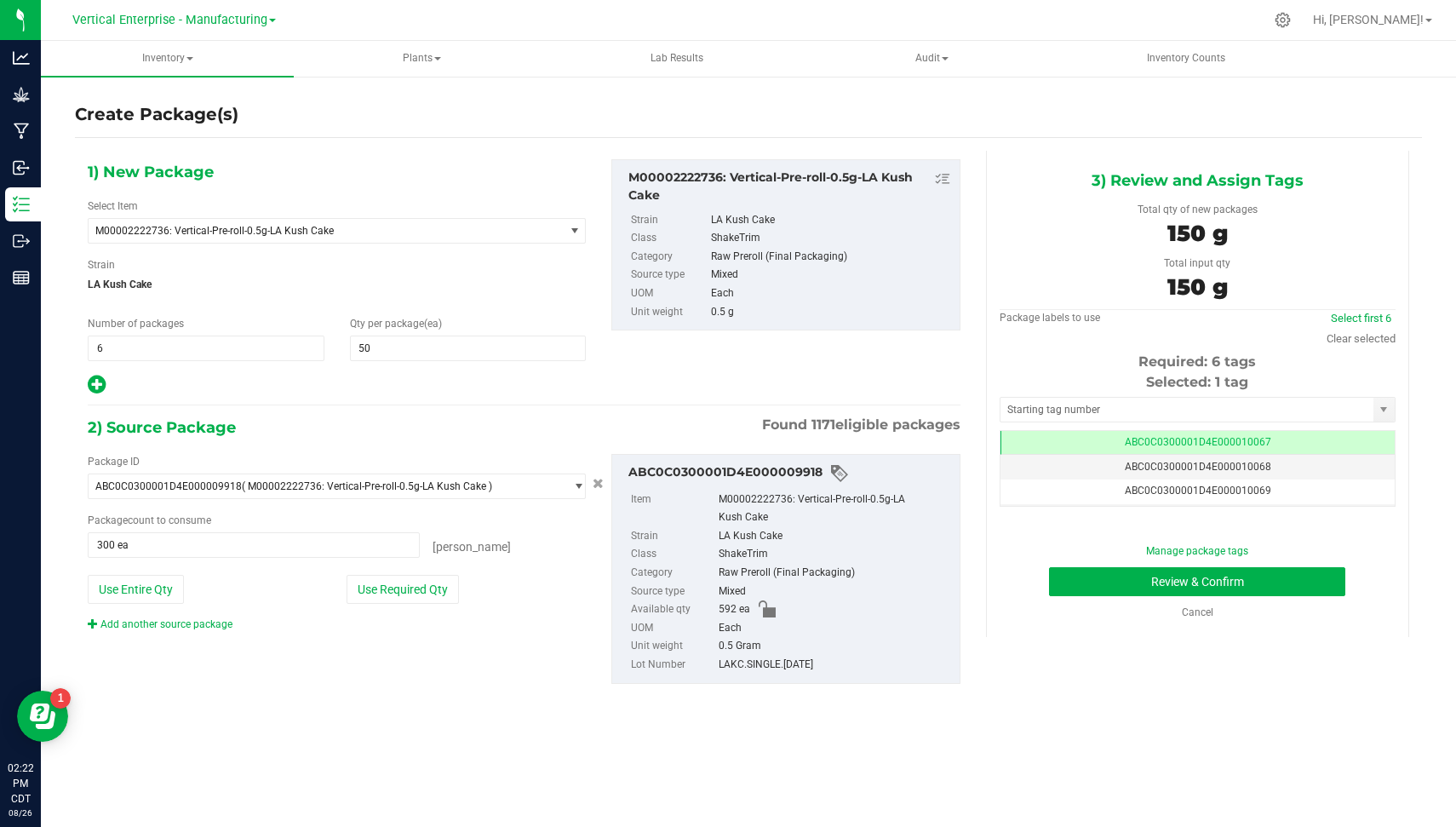
click at [392, 405] on div "1) New Package Select Item M00002222736: Vertical-Pre-roll-0.5g-LA Kush Cake Ba…" at bounding box center [524, 435] width 898 height 569
click at [1340, 316] on link "Select first 6" at bounding box center [1362, 318] width 61 height 12
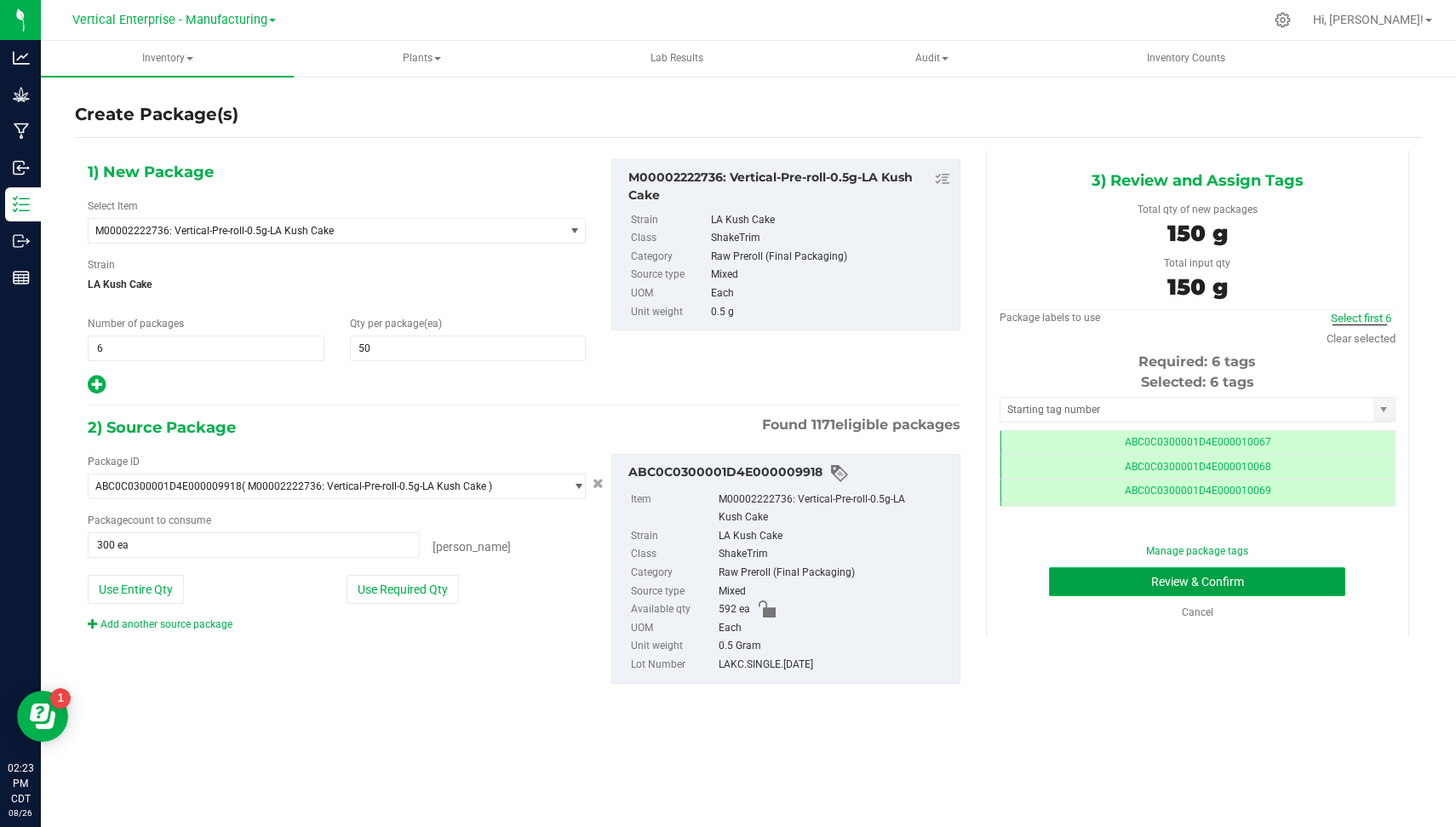
click at [1298, 577] on button "Review & Confirm" at bounding box center [1198, 582] width 297 height 29
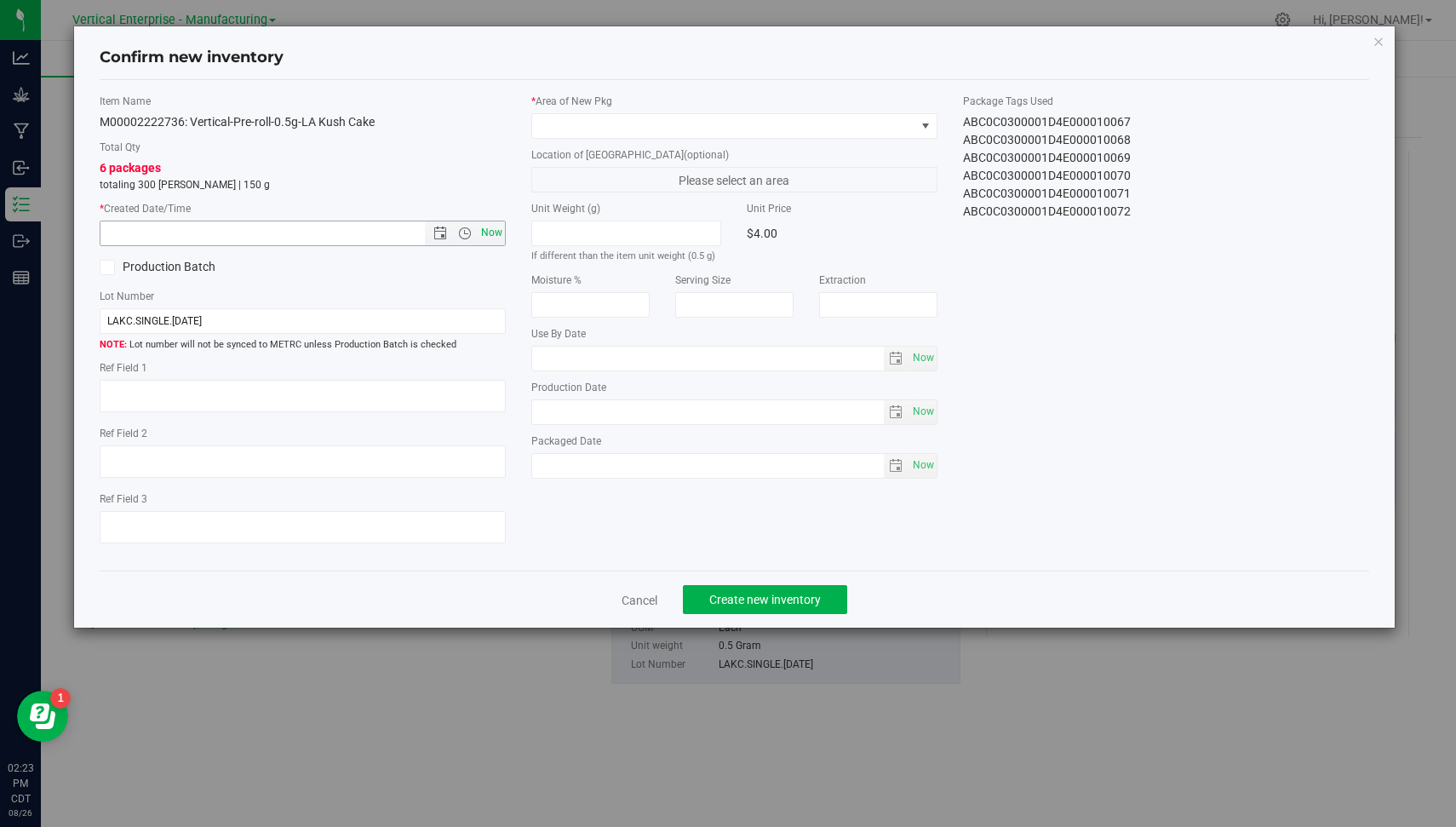
click at [495, 221] on span "Now" at bounding box center [492, 233] width 29 height 25
type input "[DATE] 2:23 PM"
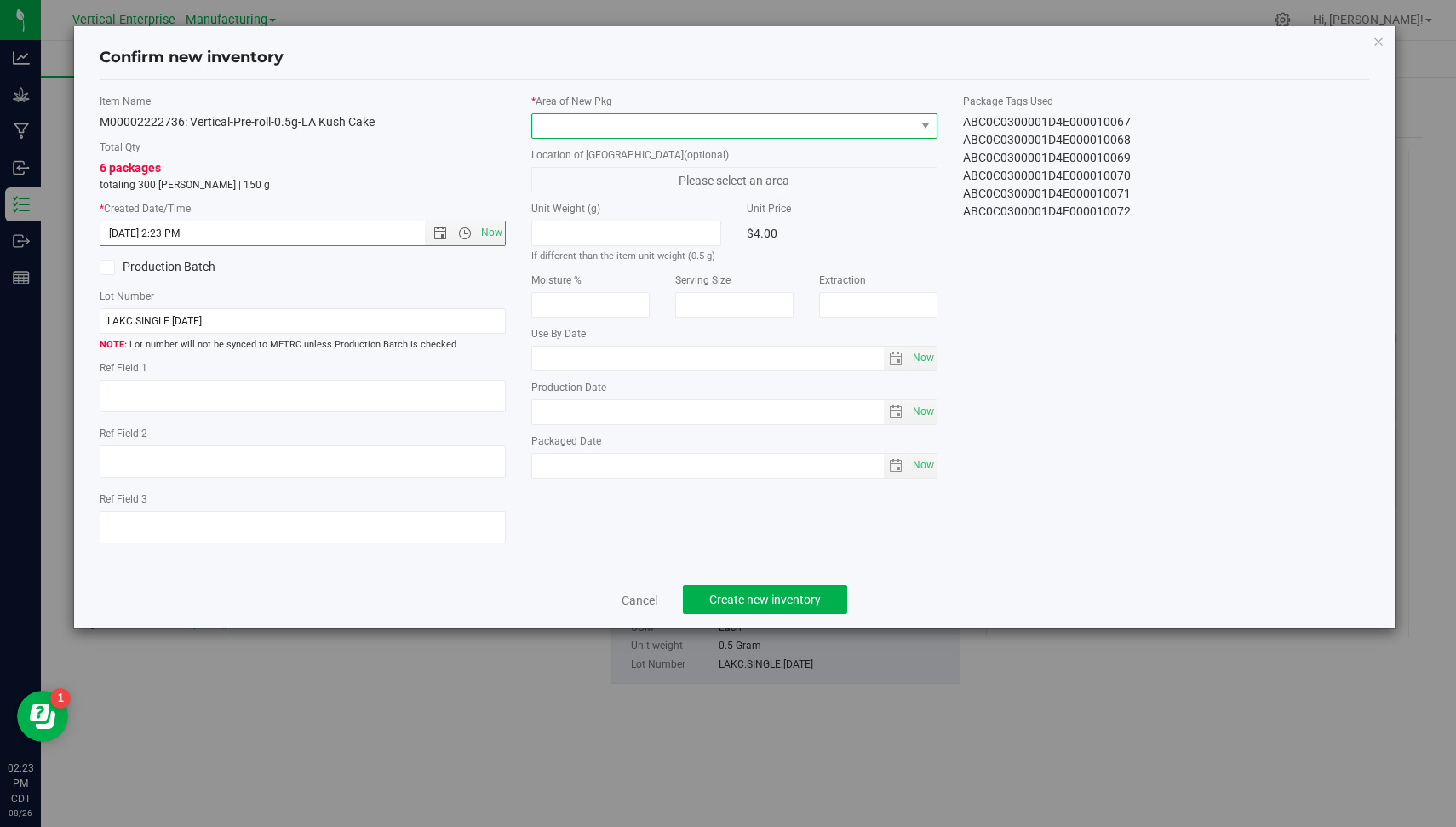
click at [651, 126] on span at bounding box center [724, 126] width 383 height 24
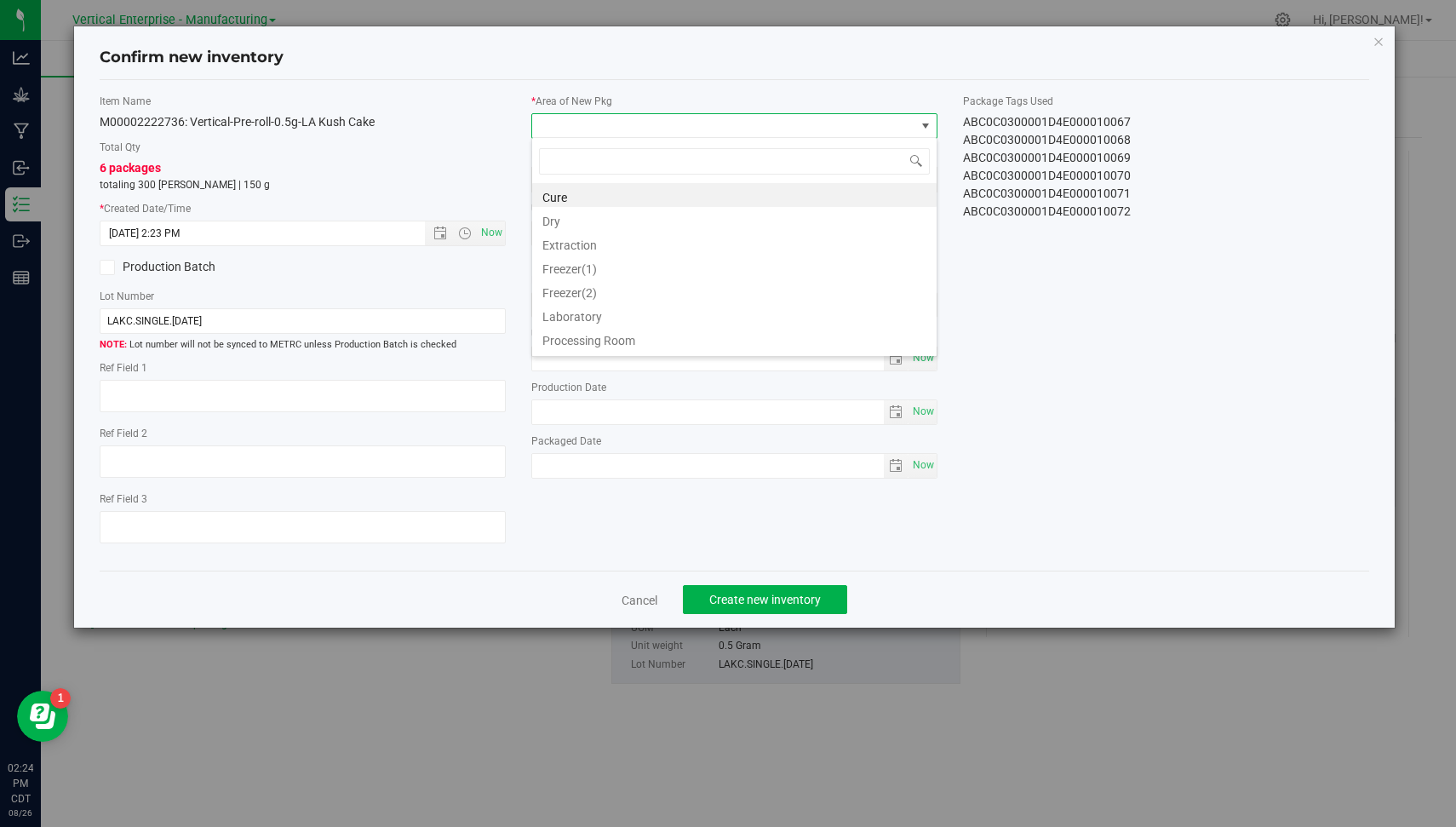
scroll to position [139, 0]
click at [780, 345] on li "Vault" at bounding box center [734, 342] width 405 height 24
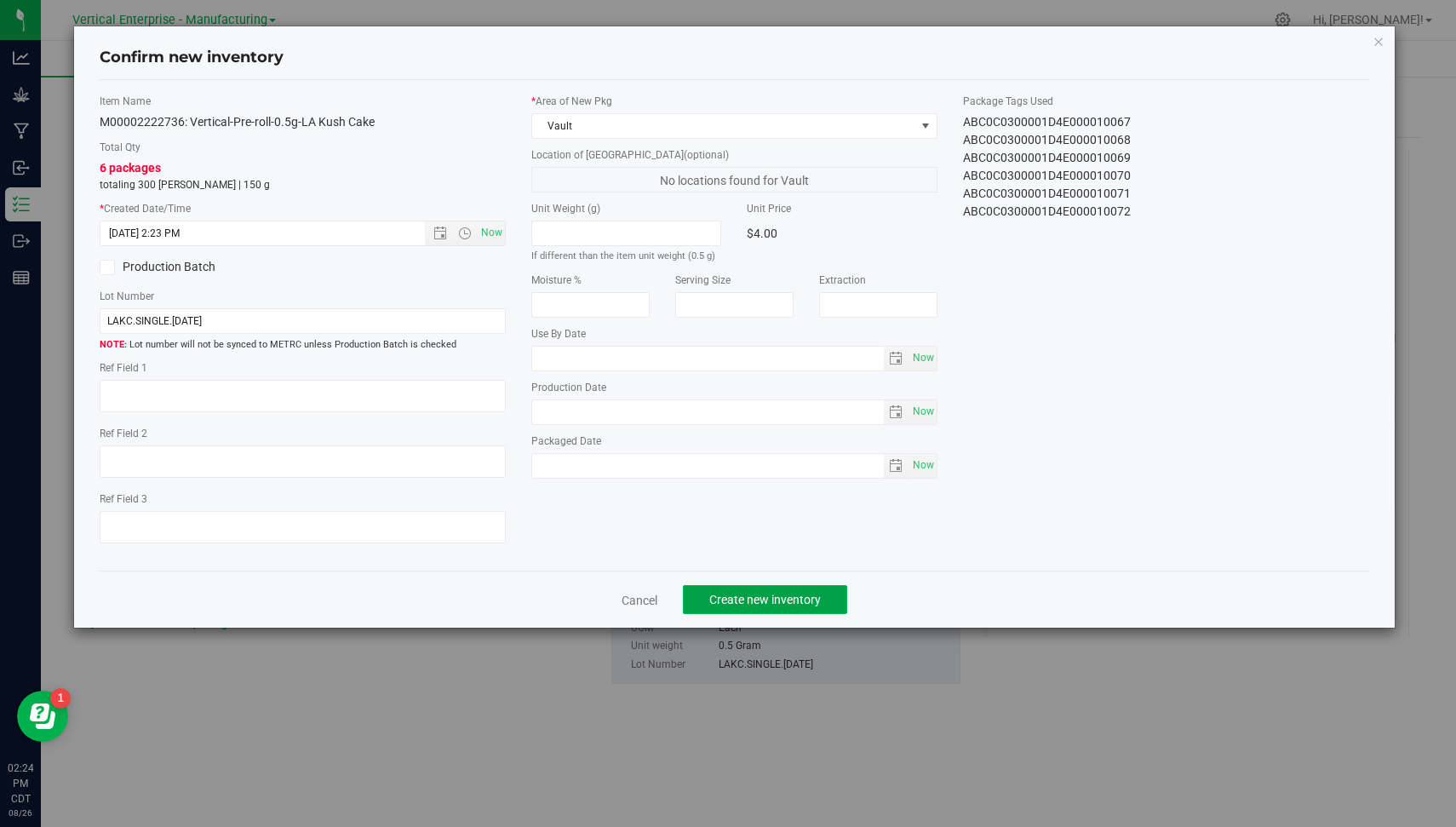
click at [765, 602] on span "Create new inventory" at bounding box center [765, 599] width 111 height 13
